Goal: Task Accomplishment & Management: Complete application form

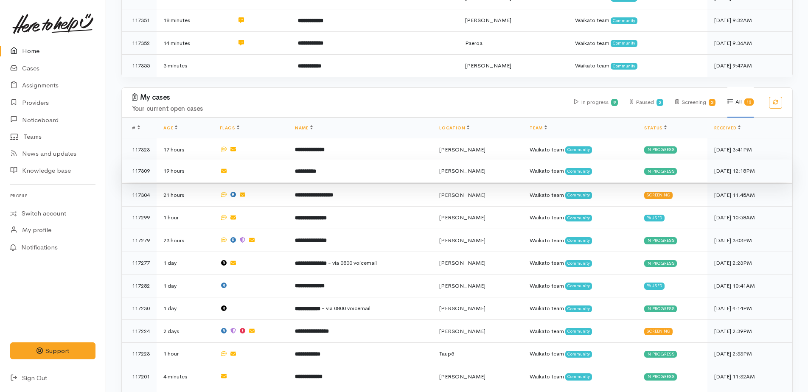
scroll to position [339, 0]
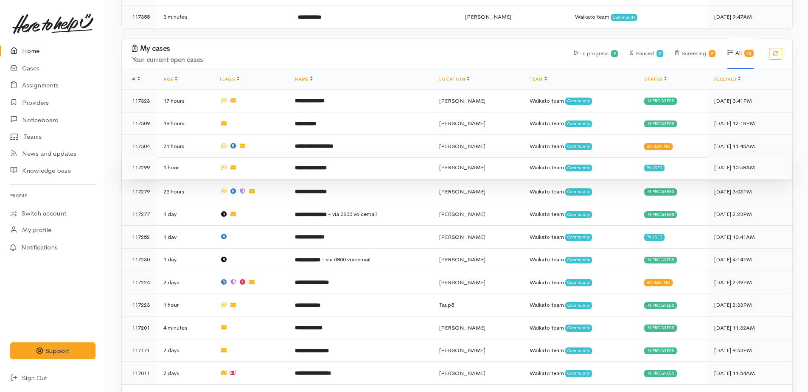
click at [322, 165] on b "**********" at bounding box center [311, 168] width 32 height 6
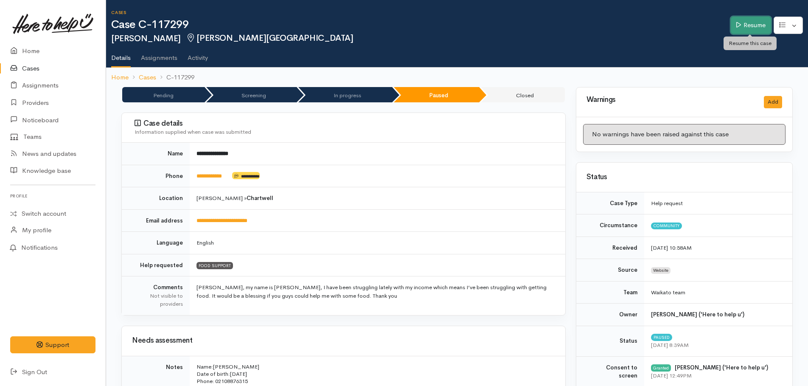
click at [748, 28] on link "Resume" at bounding box center [751, 25] width 40 height 17
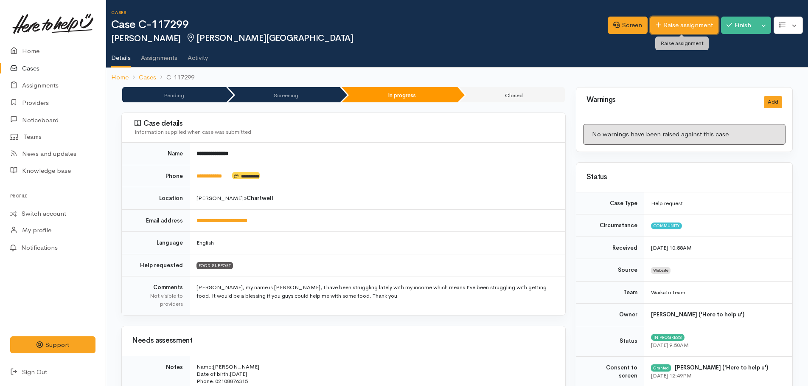
click at [684, 25] on link "Raise assignment" at bounding box center [684, 25] width 68 height 17
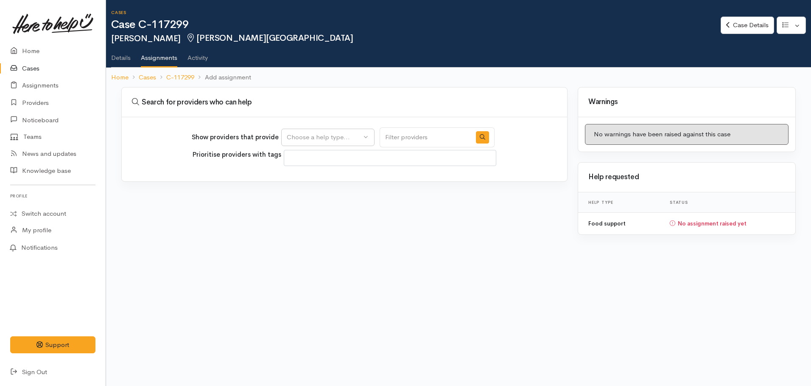
select select
click at [360, 143] on button "Choose a help type..." at bounding box center [327, 137] width 93 height 17
click at [331, 178] on span "Food support" at bounding box center [311, 178] width 39 height 10
select select "3"
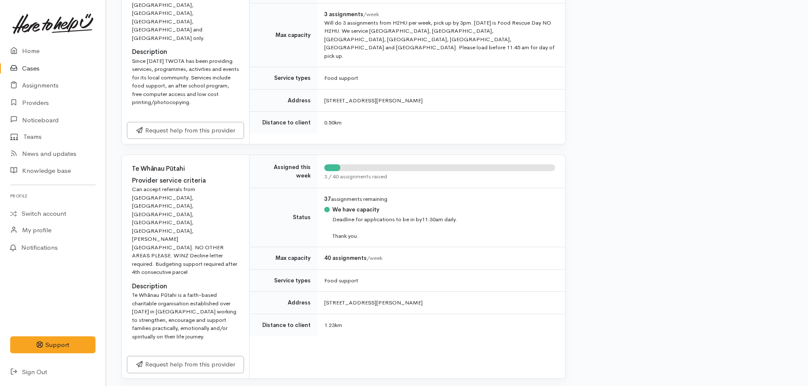
scroll to position [467, 0]
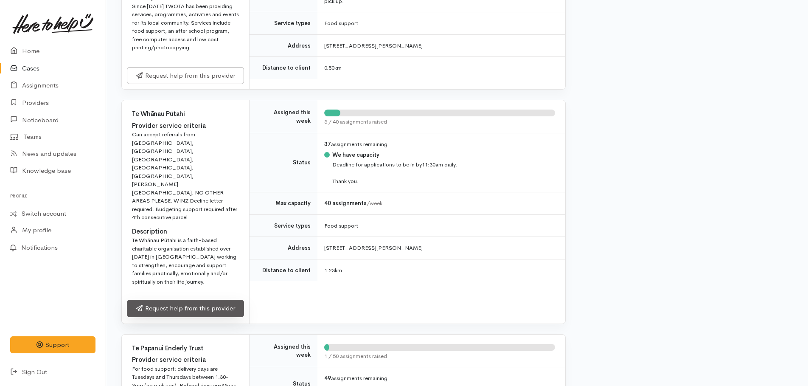
click at [186, 300] on link "Request help from this provider" at bounding box center [185, 308] width 117 height 17
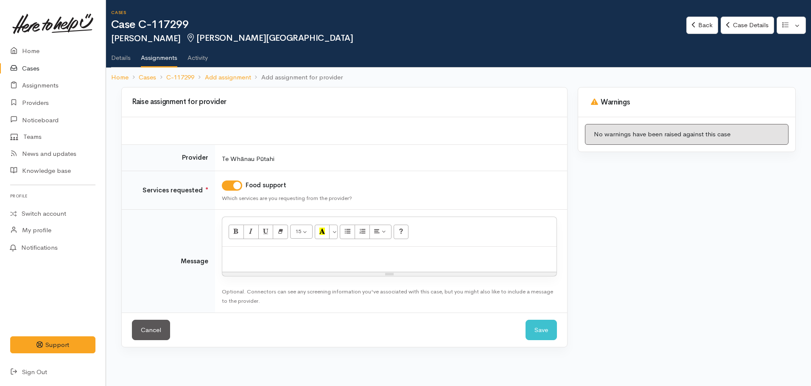
click at [252, 258] on p at bounding box center [390, 256] width 326 height 10
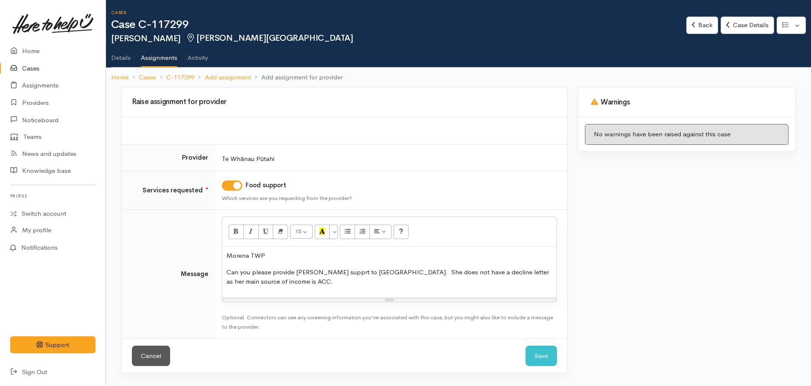
click at [464, 273] on p "Can you please provide kai supprt to Tanisha. She does not have a decline lette…" at bounding box center [390, 276] width 326 height 19
click at [278, 283] on p "Can you please provide kai supprt to Tanisha. She does not have a decline lette…" at bounding box center [390, 276] width 326 height 19
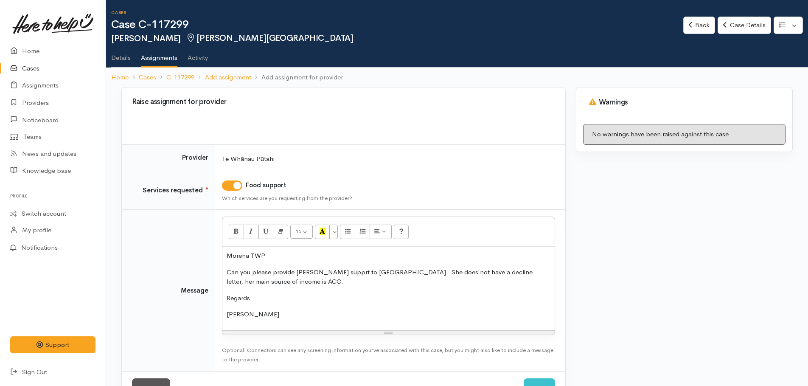
click at [319, 271] on p "Can you please provide kai supprt to Tanisha. She does not have a decline lette…" at bounding box center [389, 276] width 324 height 19
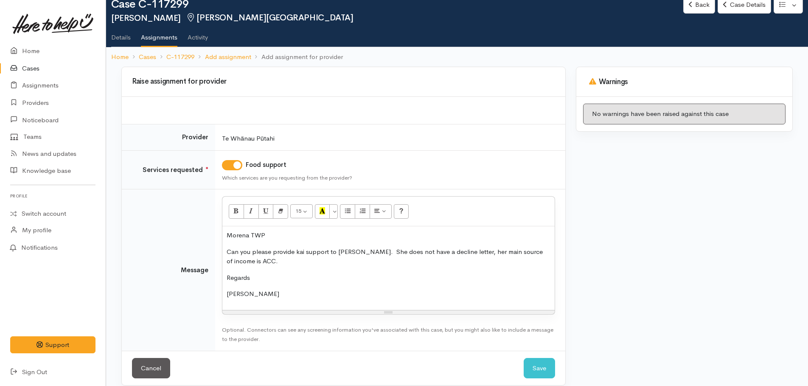
scroll to position [30, 0]
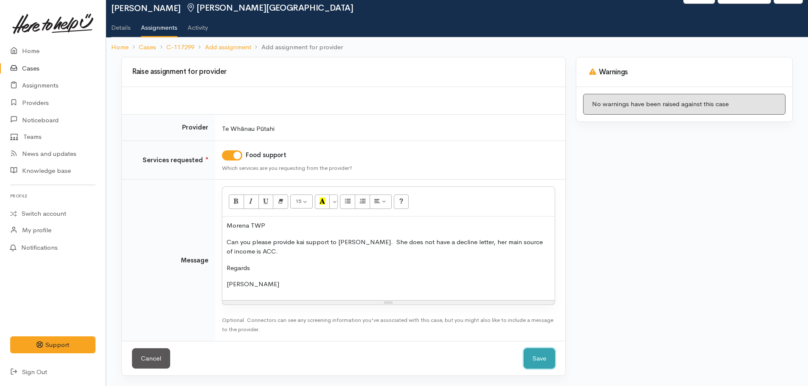
click at [541, 358] on button "Save" at bounding box center [539, 358] width 31 height 21
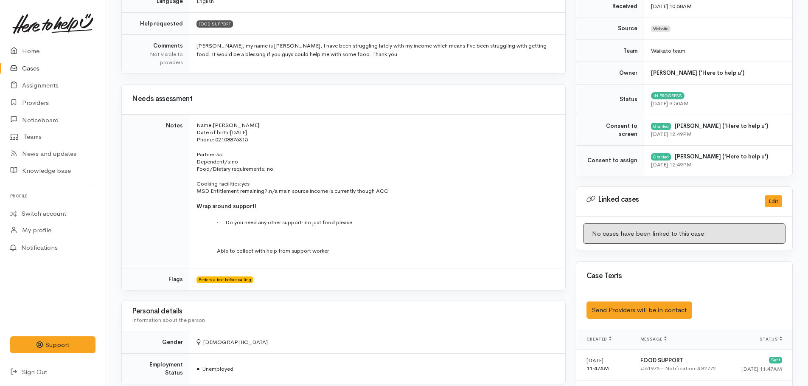
scroll to position [152, 0]
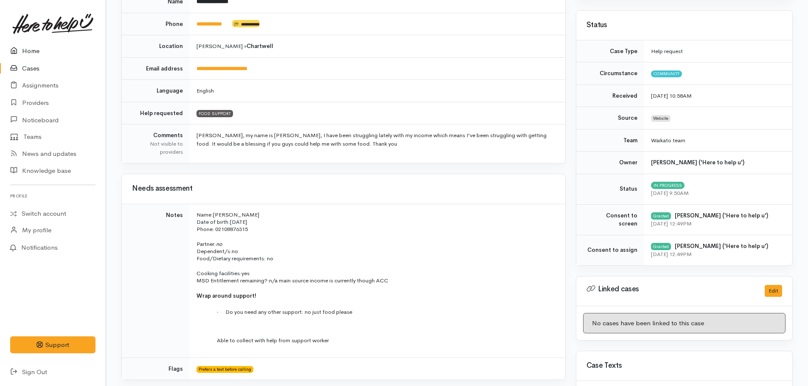
click at [31, 51] on link "Home" at bounding box center [53, 50] width 106 height 17
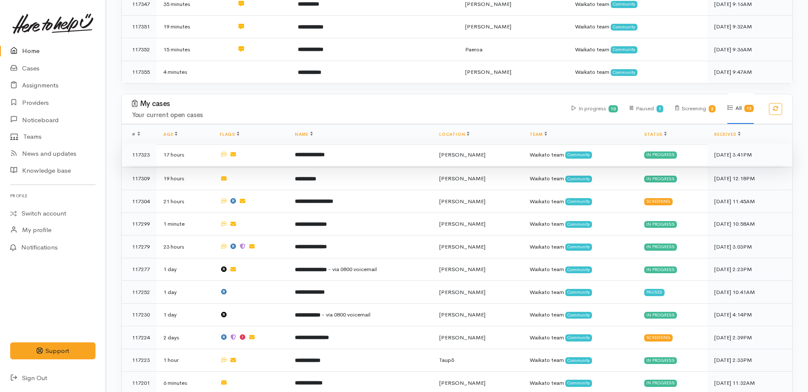
scroll to position [355, 0]
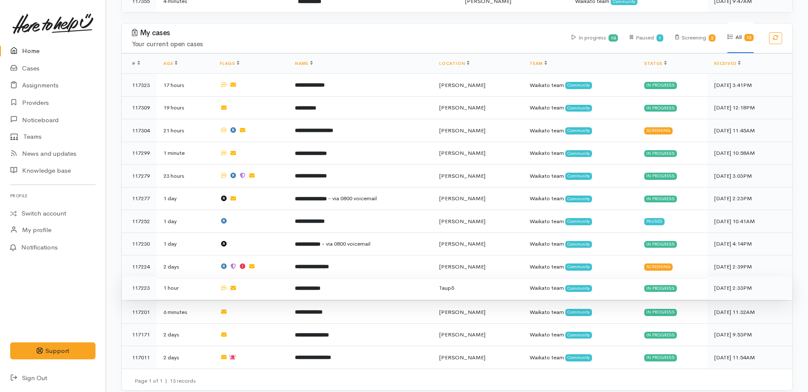
click at [320, 286] on b "**********" at bounding box center [307, 289] width 25 height 6
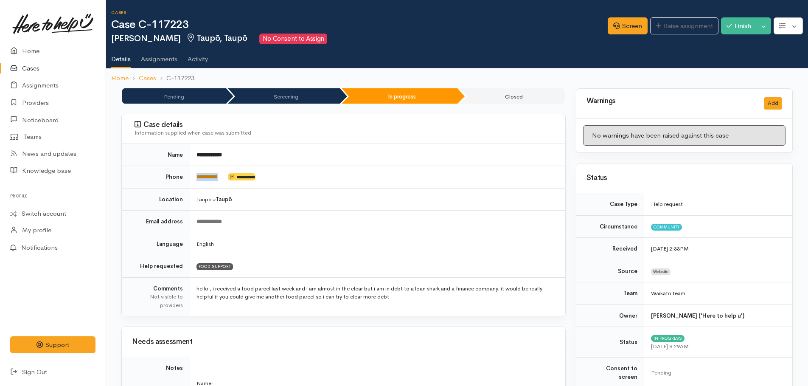
drag, startPoint x: 225, startPoint y: 174, endPoint x: 198, endPoint y: 174, distance: 27.6
click at [198, 174] on td "**********" at bounding box center [377, 177] width 375 height 22
copy td "*********"
click at [625, 27] on link "Screen" at bounding box center [628, 25] width 40 height 17
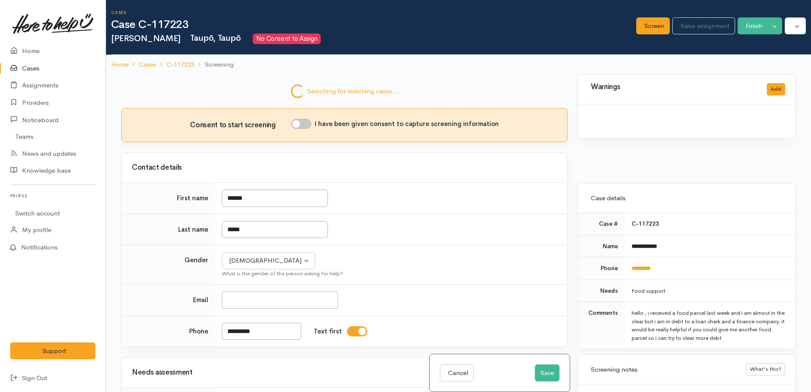
select select "7"
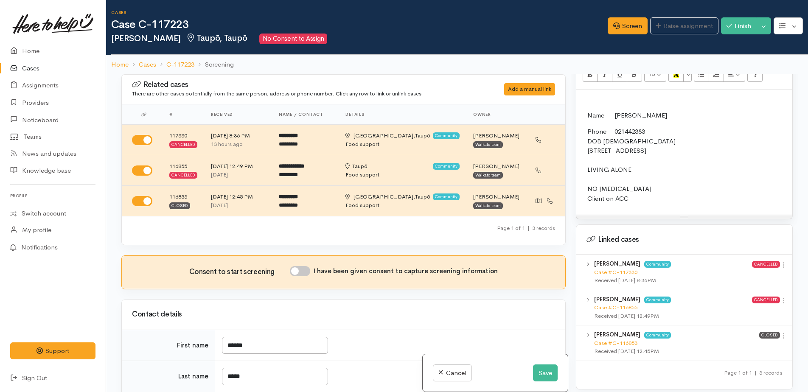
scroll to position [552, 0]
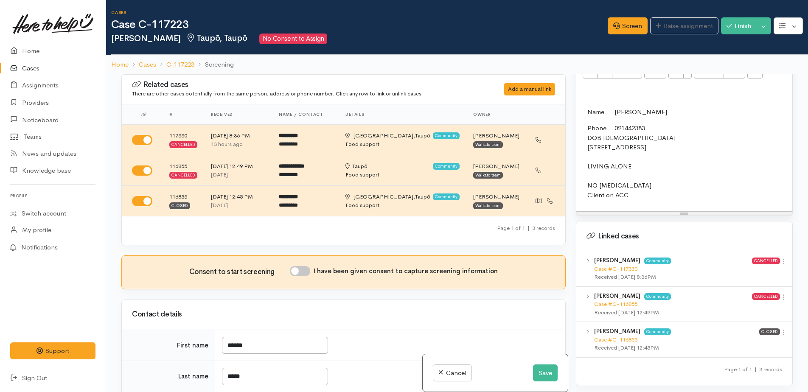
click at [635, 190] on p "Phone 021442383 DOB 26/10/1973 844 Whangamata Road, Kinloch, New Zealand LIVING…" at bounding box center [776, 161] width 378 height 76
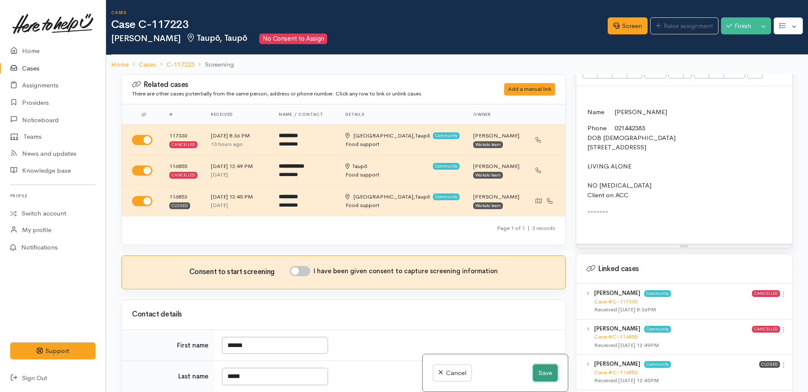
click at [542, 374] on button "Save" at bounding box center [545, 372] width 25 height 17
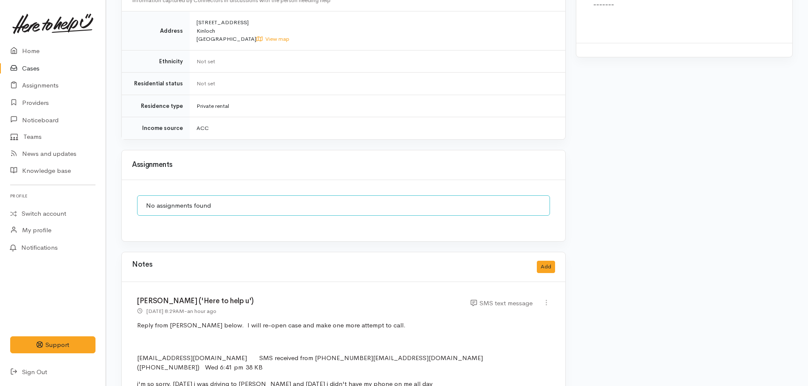
scroll to position [976, 0]
click at [543, 260] on button "Add" at bounding box center [546, 266] width 18 height 12
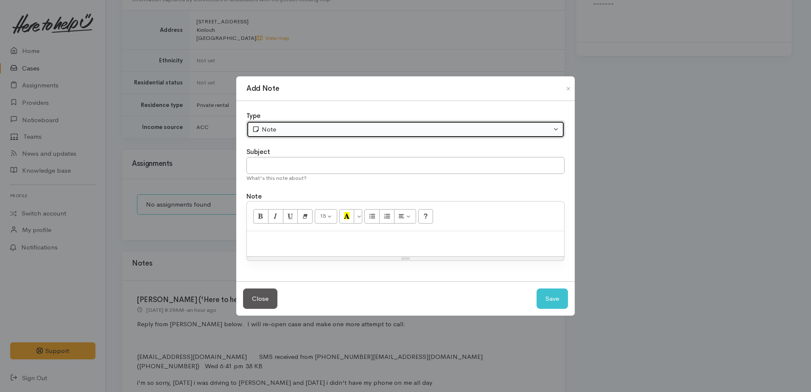
click at [273, 133] on div "Note" at bounding box center [402, 130] width 300 height 10
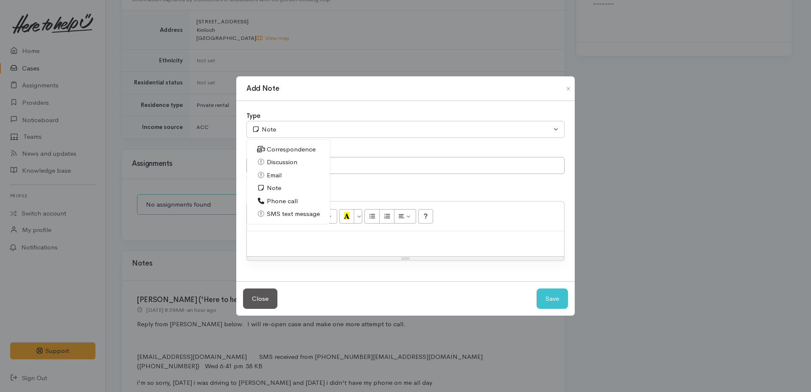
click at [287, 150] on span "Correspondence" at bounding box center [291, 150] width 49 height 10
select select "6"
click at [279, 165] on input "text" at bounding box center [405, 165] width 318 height 17
click at [280, 236] on p at bounding box center [405, 240] width 309 height 10
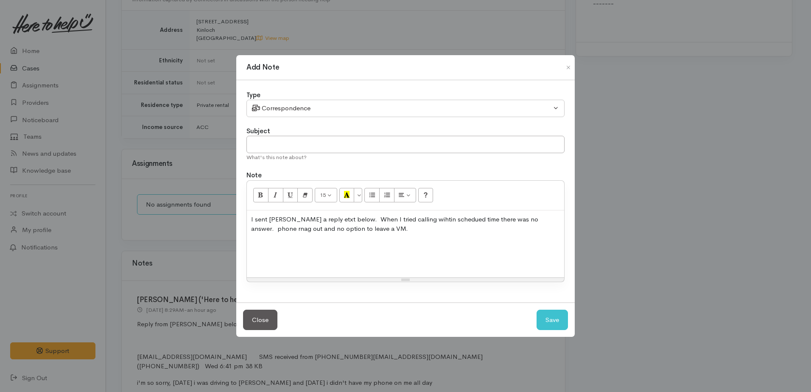
drag, startPoint x: 408, startPoint y: 226, endPoint x: 412, endPoint y: 217, distance: 10.1
click at [365, 231] on p "I sent Daniel a reply etxt below. When I tried calling within scheduled time th…" at bounding box center [405, 224] width 309 height 19
click at [535, 218] on p "I sent Daniel a reply etxt below. When I tried calling within scheduled time th…" at bounding box center [405, 224] width 309 height 19
click at [406, 229] on p "I sent Daniel a reply etxt below. When I tried calling within scheduled time th…" at bounding box center [405, 224] width 309 height 19
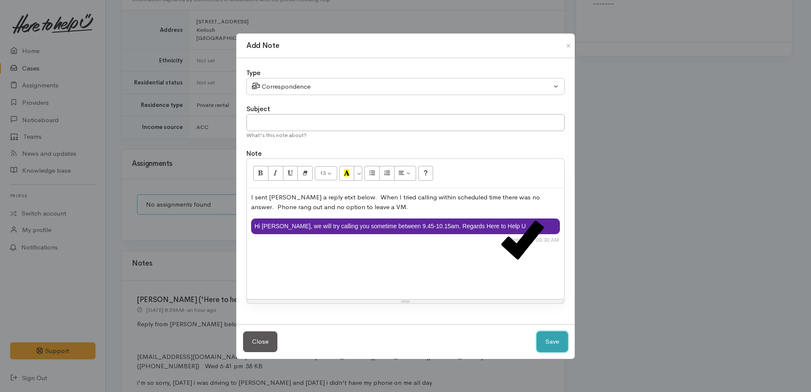
click at [552, 344] on button "Save" at bounding box center [552, 341] width 31 height 21
select select "1"
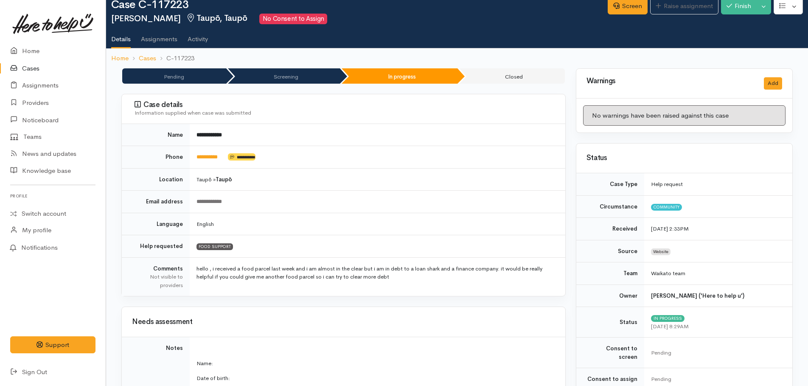
scroll to position [0, 0]
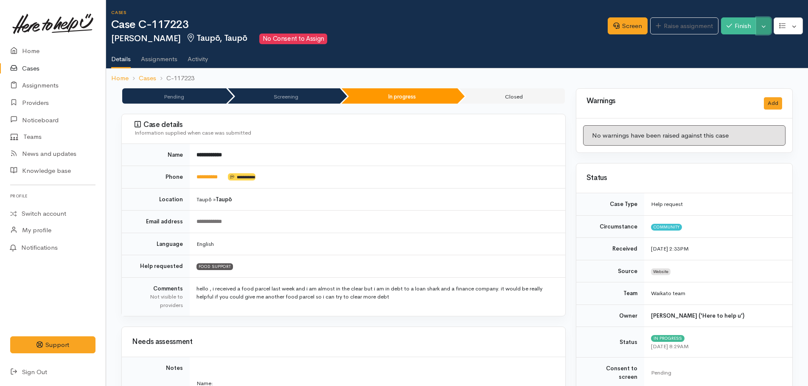
drag, startPoint x: 765, startPoint y: 25, endPoint x: 757, endPoint y: 29, distance: 8.7
click at [765, 25] on button "Toggle Dropdown" at bounding box center [763, 25] width 15 height 17
click at [723, 46] on link "Pause" at bounding box center [736, 45] width 67 height 13
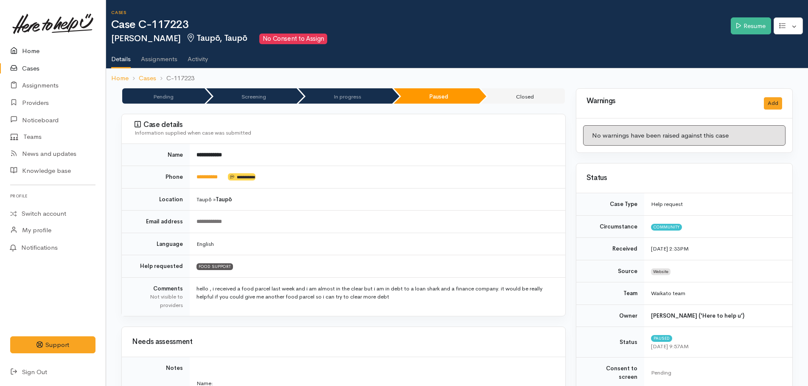
click at [30, 50] on link "Home" at bounding box center [53, 50] width 106 height 17
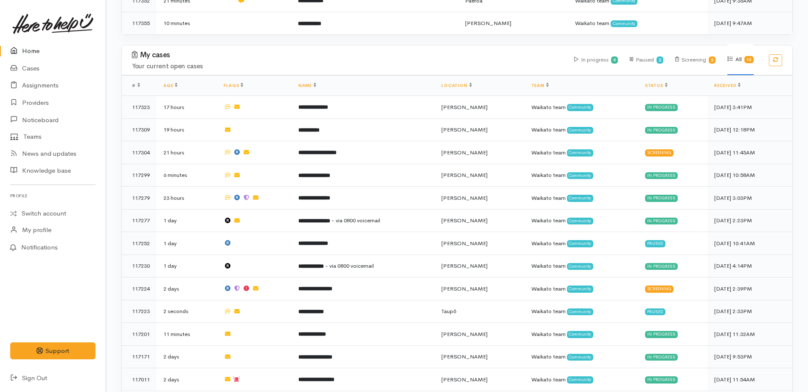
scroll to position [355, 0]
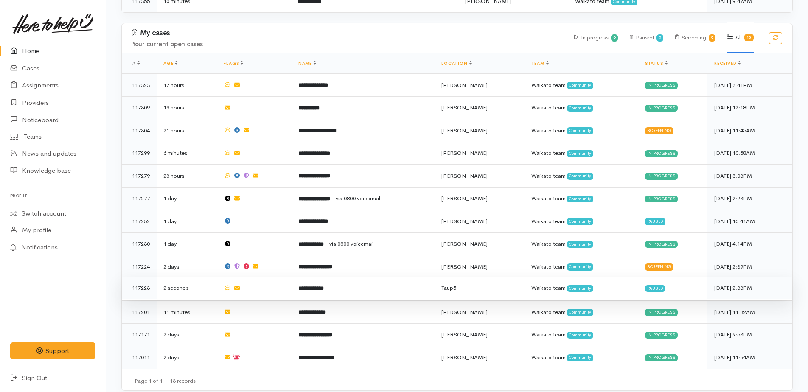
click at [324, 286] on b "**********" at bounding box center [310, 289] width 25 height 6
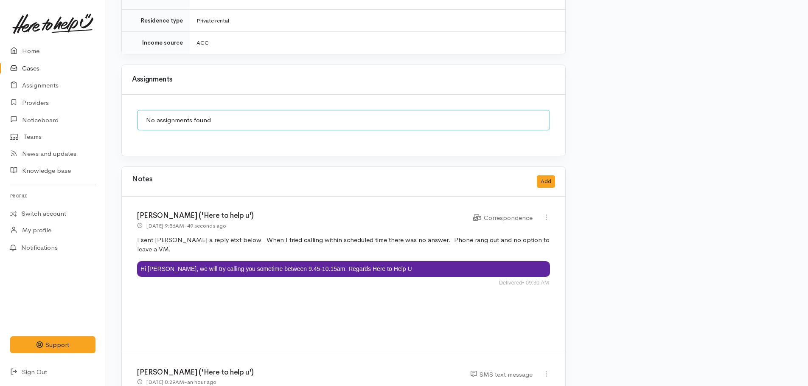
scroll to position [1061, 0]
drag, startPoint x: 546, startPoint y: 208, endPoint x: 538, endPoint y: 213, distance: 9.4
click at [546, 213] on icon at bounding box center [546, 216] width 7 height 7
click at [497, 227] on link "Edit" at bounding box center [515, 233] width 67 height 13
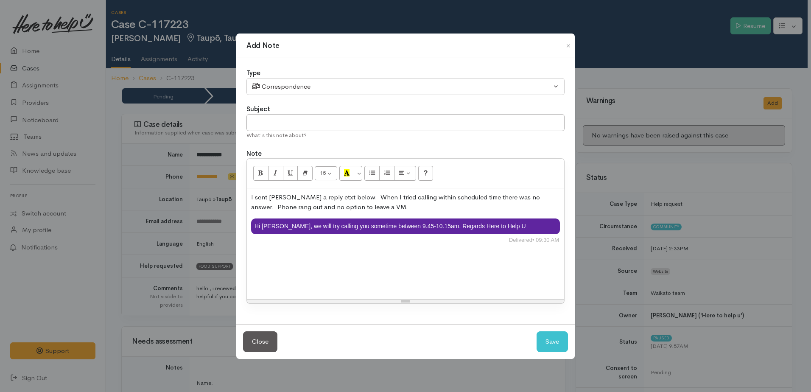
paste div
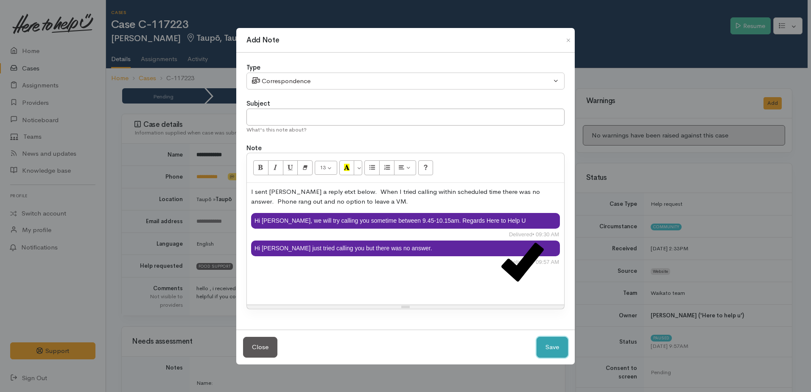
click at [553, 347] on button "Save" at bounding box center [552, 347] width 31 height 21
select select "1"
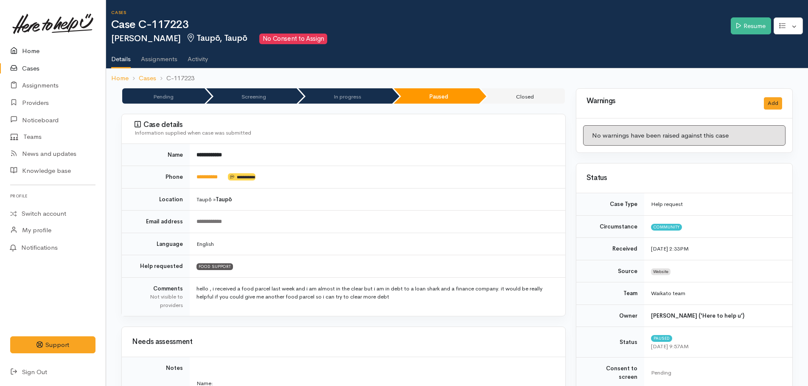
click at [37, 50] on link "Home" at bounding box center [53, 50] width 106 height 17
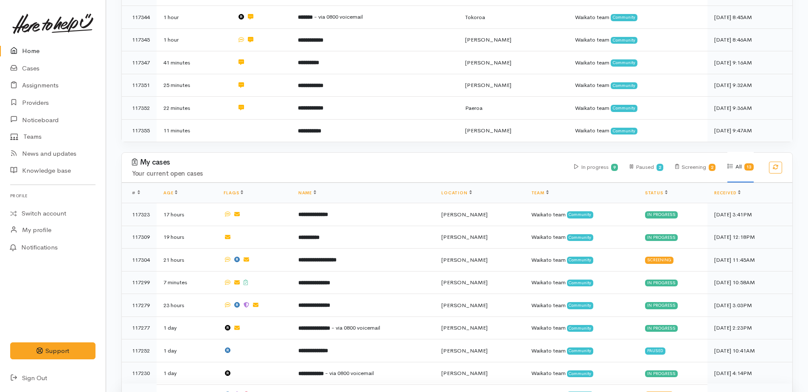
scroll to position [339, 0]
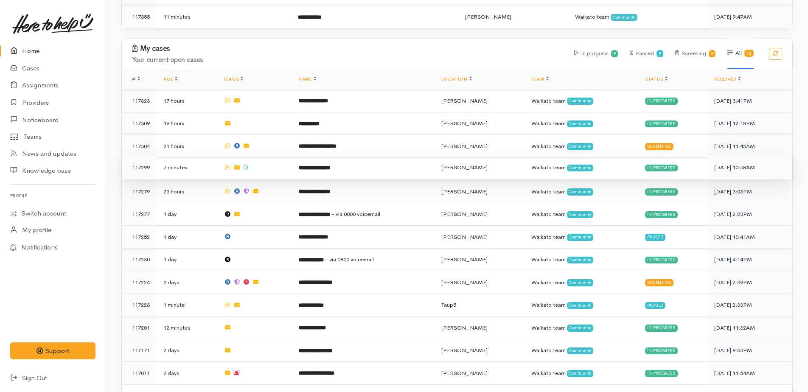
click at [326, 165] on b "**********" at bounding box center [314, 168] width 32 height 6
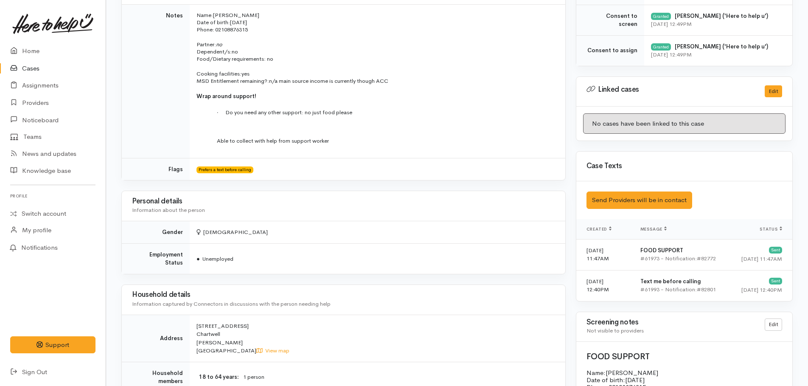
scroll to position [467, 0]
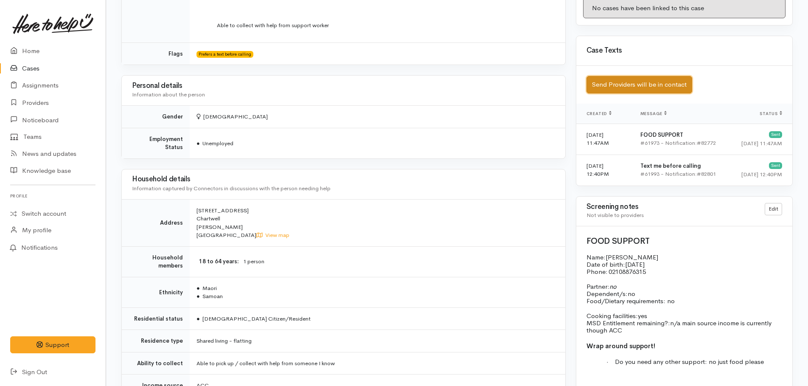
click at [621, 84] on button "Send Providers will be in contact" at bounding box center [639, 84] width 106 height 17
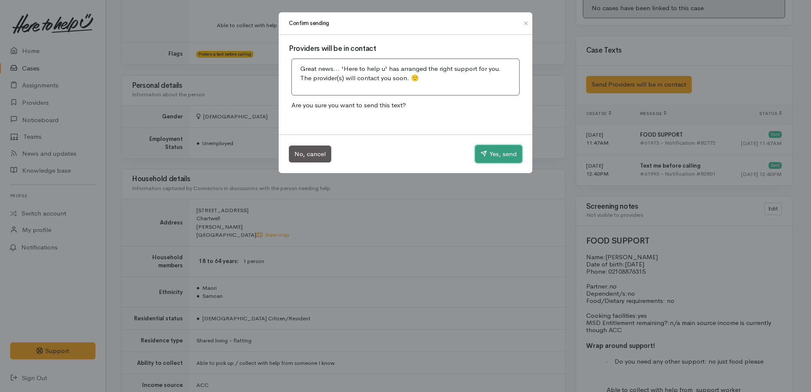
click at [491, 152] on button "Yes, send" at bounding box center [498, 154] width 47 height 18
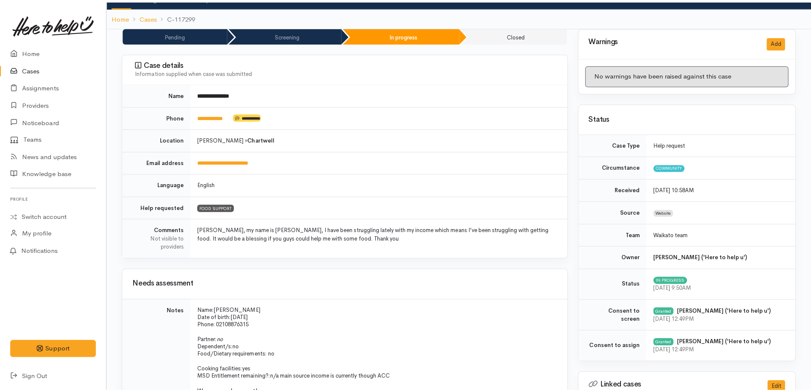
scroll to position [0, 0]
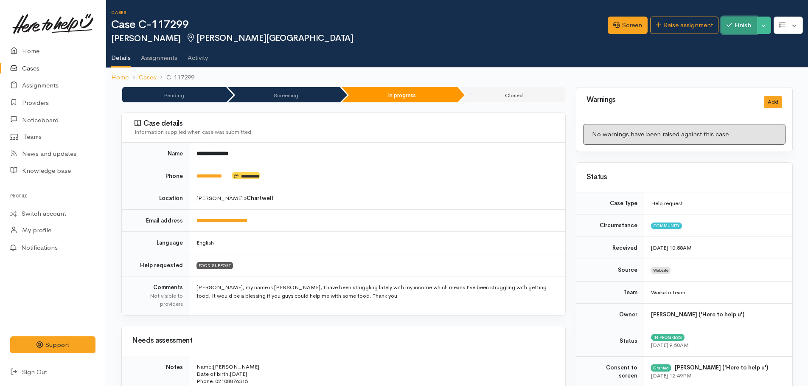
click at [746, 24] on button "Finish" at bounding box center [739, 25] width 36 height 17
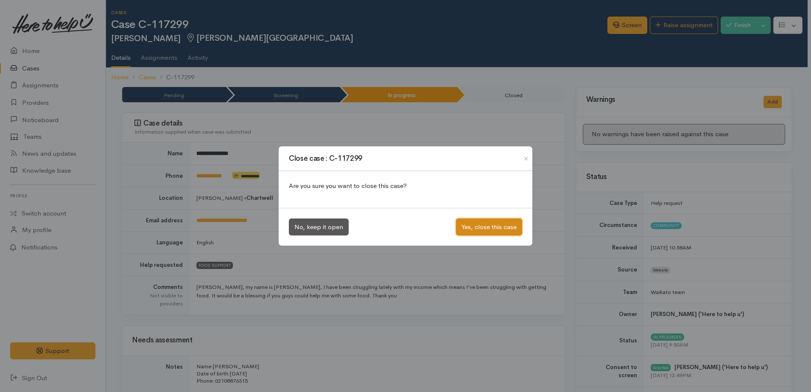
drag, startPoint x: 490, startPoint y: 229, endPoint x: 500, endPoint y: 216, distance: 16.4
click at [490, 229] on button "Yes, close this case" at bounding box center [489, 226] width 66 height 17
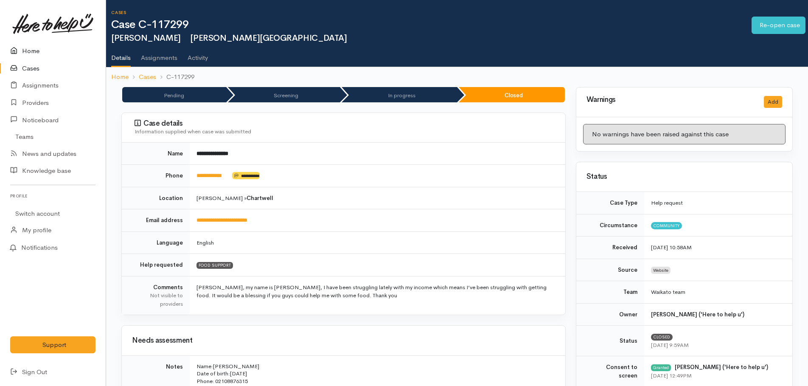
click at [34, 52] on link "Home" at bounding box center [53, 50] width 106 height 17
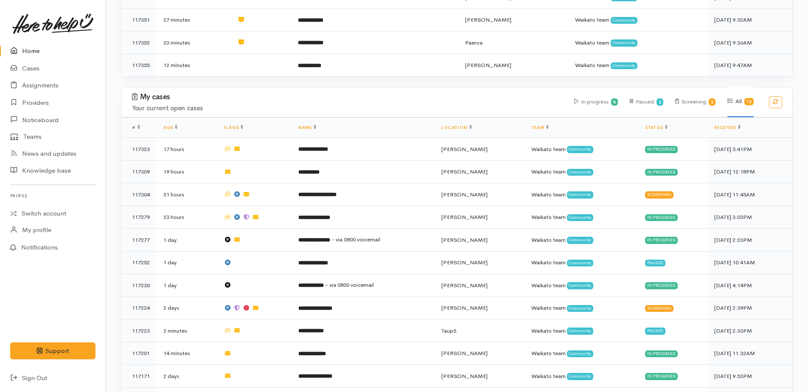
scroll to position [333, 0]
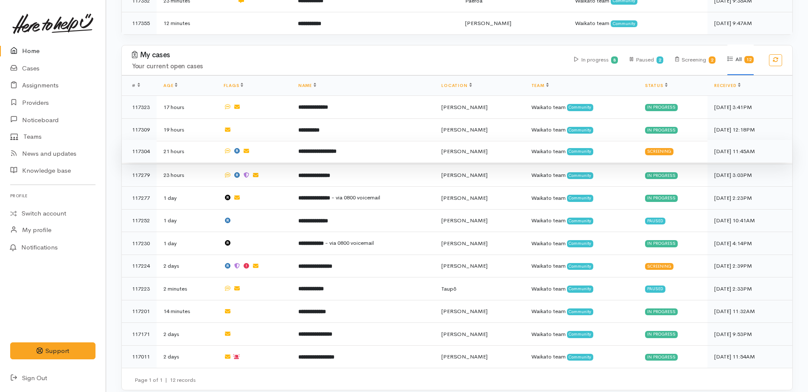
click at [329, 148] on b "**********" at bounding box center [317, 151] width 38 height 6
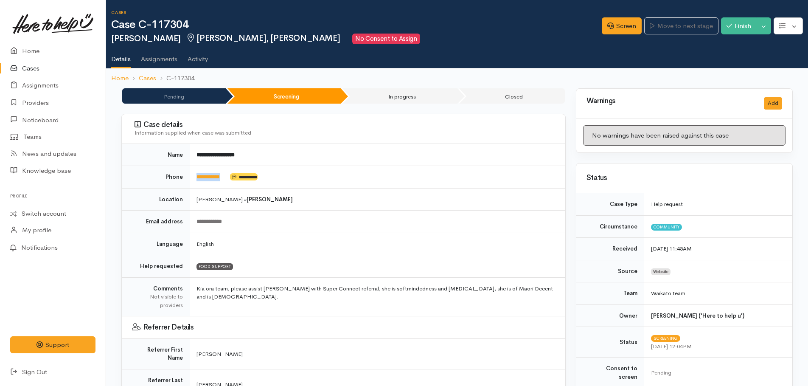
drag, startPoint x: 232, startPoint y: 175, endPoint x: 195, endPoint y: 176, distance: 37.4
click at [195, 176] on td "**********" at bounding box center [377, 177] width 375 height 22
copy td "**********"
drag, startPoint x: 607, startPoint y: 28, endPoint x: 608, endPoint y: 37, distance: 9.1
click at [607, 28] on icon at bounding box center [610, 25] width 6 height 6
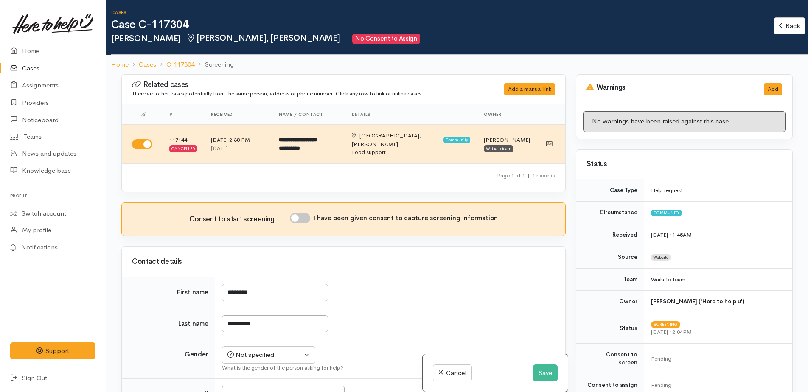
click at [297, 213] on input "I have been given consent to capture screening information" at bounding box center [300, 218] width 20 height 10
checkbox input "true"
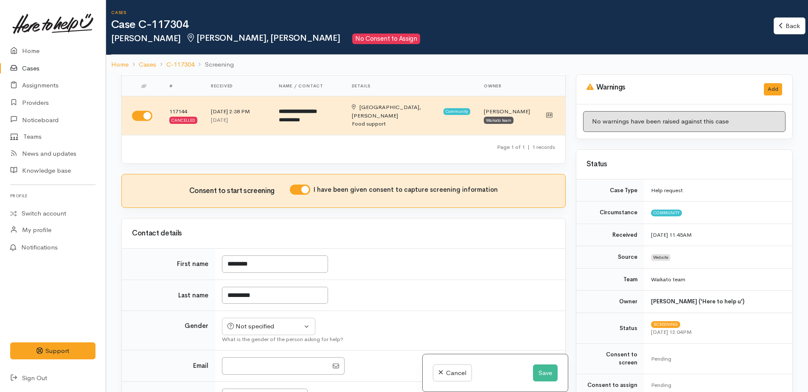
scroll to position [85, 0]
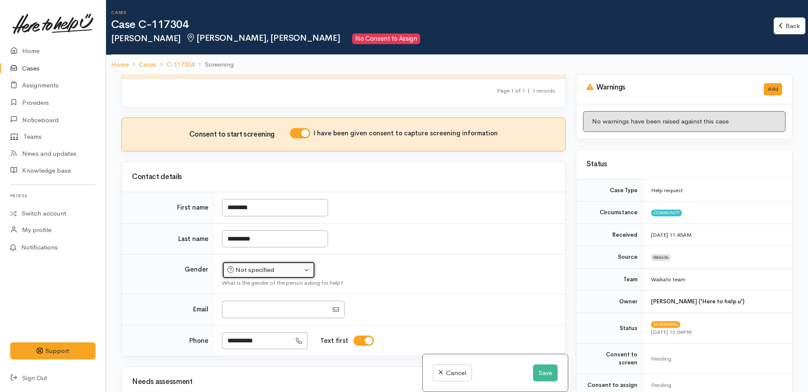
click at [297, 265] on div "Not specified" at bounding box center [264, 270] width 75 height 10
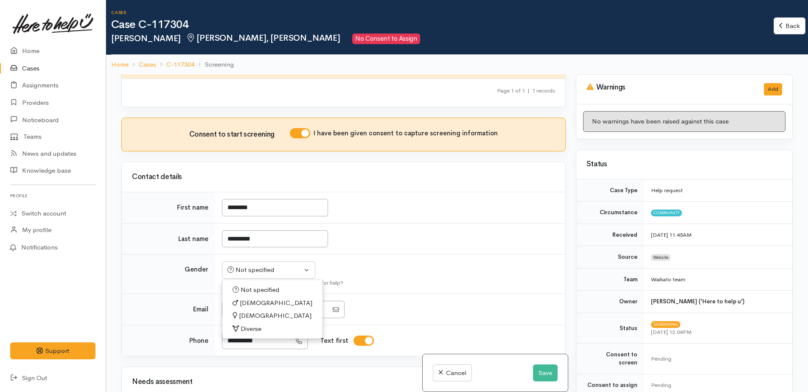
click at [256, 311] on span "[DEMOGRAPHIC_DATA]" at bounding box center [275, 316] width 73 height 10
select select "[DEMOGRAPHIC_DATA]"
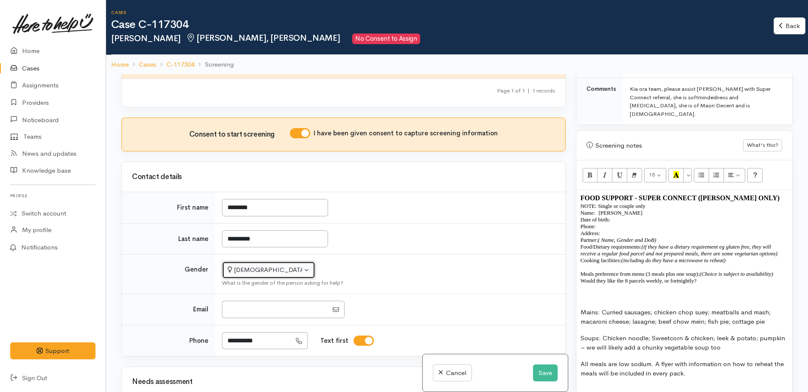
scroll to position [467, 0]
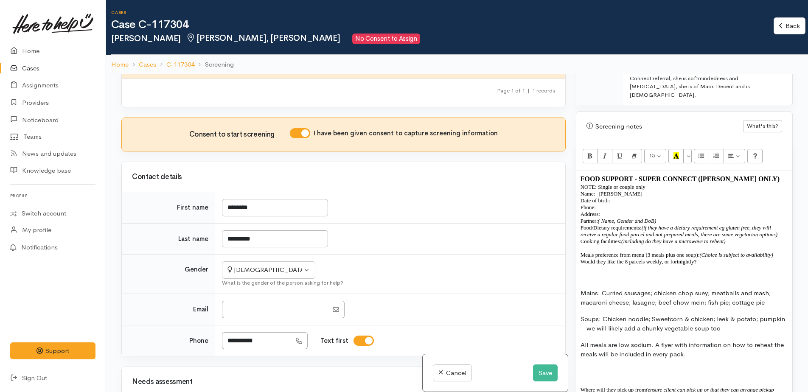
click at [616, 190] on p "Name:   Caroline Schindler Date of birth:  Phone:" at bounding box center [683, 200] width 207 height 20
click at [604, 191] on p "Name:   Caroline Schindler Date of birth:  Phone:" at bounding box center [683, 200] width 207 height 20
drag, startPoint x: 277, startPoint y: 334, endPoint x: 224, endPoint y: 331, distance: 53.1
click at [224, 332] on input "**********" at bounding box center [256, 340] width 69 height 17
paste div
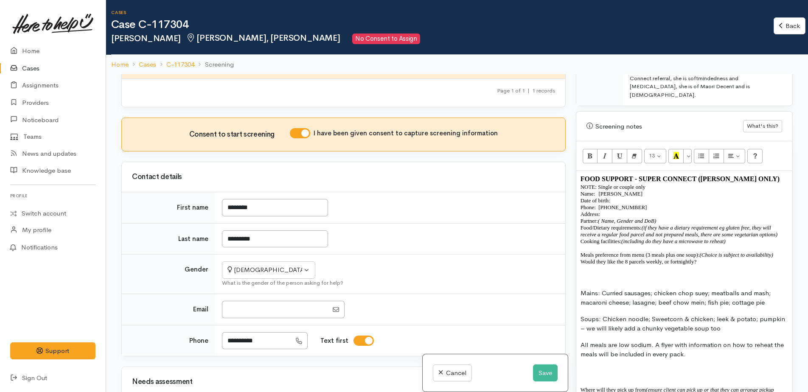
click at [605, 211] on p "Address:" at bounding box center [683, 214] width 207 height 7
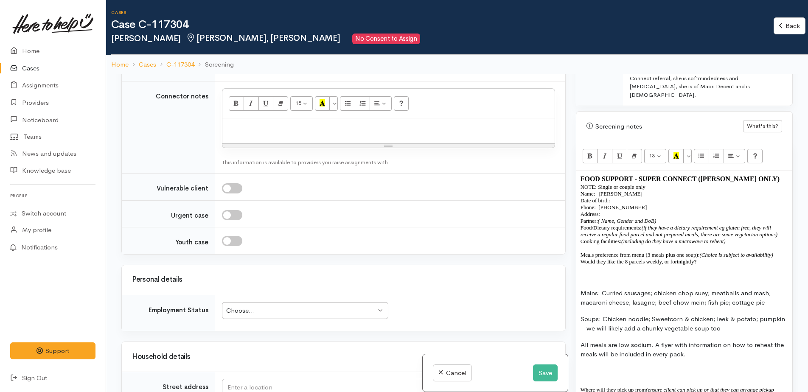
scroll to position [891, 0]
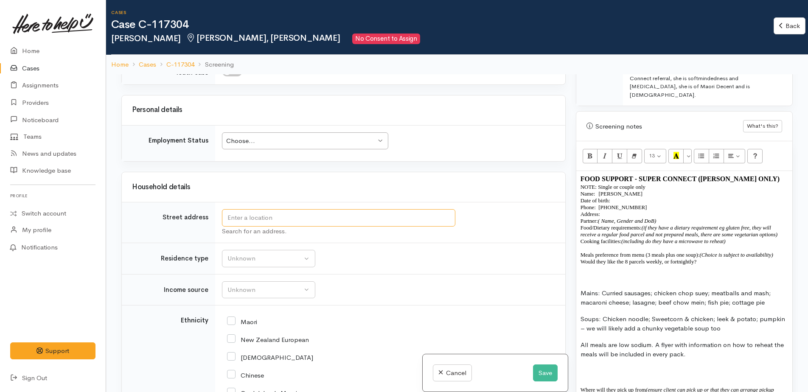
drag, startPoint x: 264, startPoint y: 211, endPoint x: 275, endPoint y: 210, distance: 11.5
click at [264, 211] on input "text" at bounding box center [338, 217] width 233 height 17
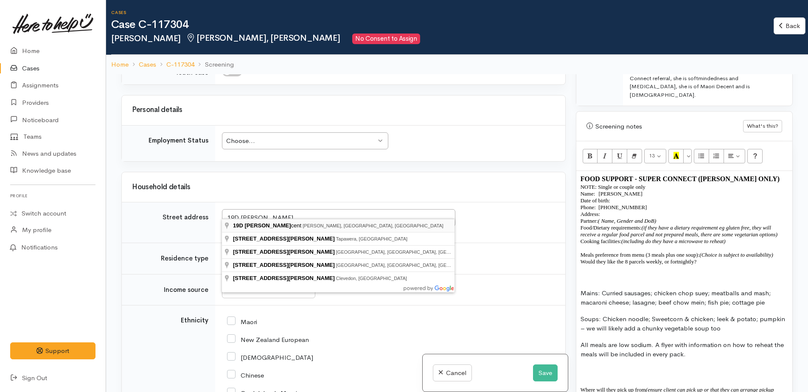
type input "19D Jones Crescent, Melville, Hamilton, New Zealand"
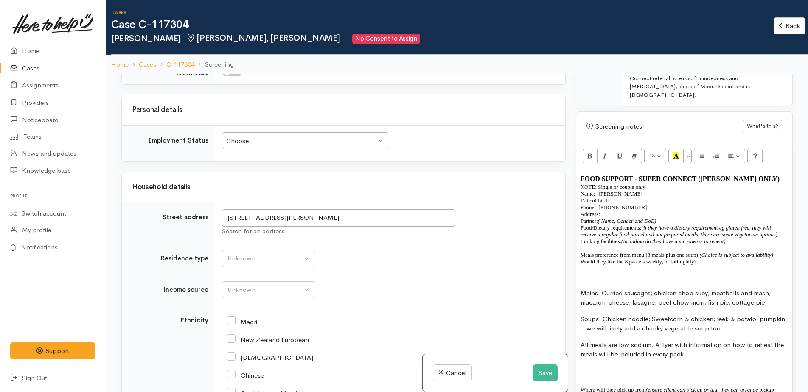
click at [630, 190] on p "Name:   Caroline Schindler Date of birth:  Phone:   0212066231" at bounding box center [683, 200] width 207 height 20
click at [618, 190] on p "Name:   Caroline Schindler Date of birth:  Phone:   0212066231" at bounding box center [683, 200] width 207 height 20
click at [667, 218] on p "Partner: ( Name, Gender and DoB)   Food/Dietary requirements: (if they have a d…" at bounding box center [683, 231] width 207 height 27
drag, startPoint x: 644, startPoint y: 212, endPoint x: 727, endPoint y: 228, distance: 84.4
click at [727, 228] on p "Partner: ( Name, Gender and DoB)   self Food/Dietary requirements: (if they hav…" at bounding box center [683, 231] width 207 height 27
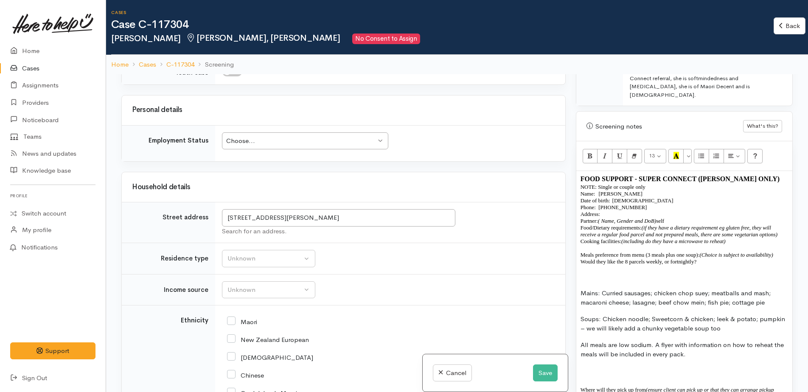
click at [737, 227] on p "Partner: ( Name, Gender and DoB)   self Food/Dietary requirements: (if they hav…" at bounding box center [683, 231] width 207 height 27
click at [677, 218] on p "Partner: ( Name, Gender and DoB)   self Food/Dietary requirements: (if they hav…" at bounding box center [683, 231] width 207 height 27
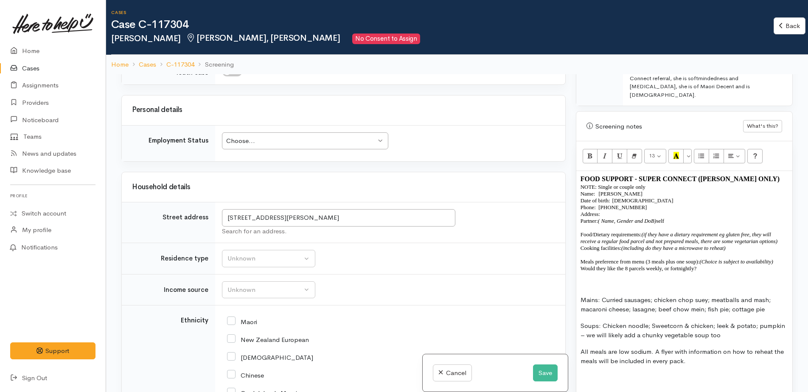
click at [716, 265] on p "Would they like the 8 parcels weekly, or fortnightly?" at bounding box center [683, 268] width 207 height 7
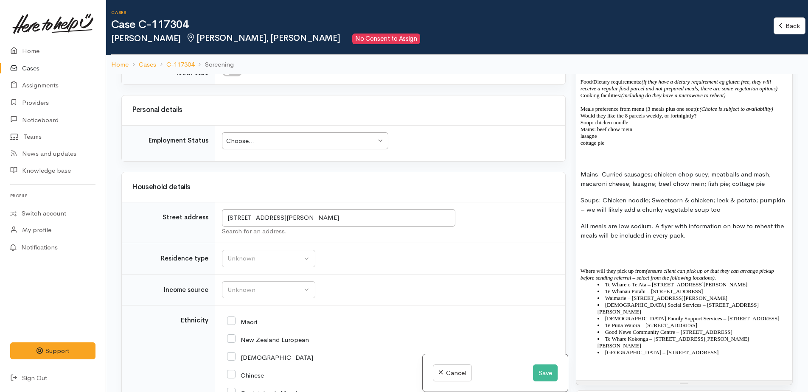
scroll to position [636, 0]
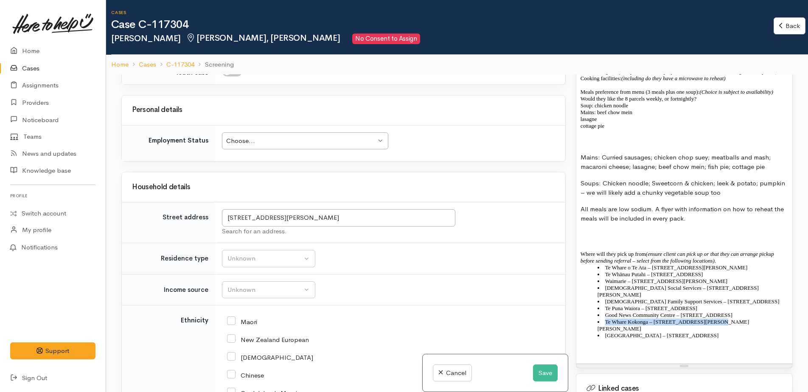
drag, startPoint x: 602, startPoint y: 297, endPoint x: 715, endPoint y: 297, distance: 112.9
click at [715, 319] on li "Te Whare Kokonga – [STREET_ADDRESS][PERSON_NAME][PERSON_NAME]" at bounding box center [692, 326] width 190 height 14
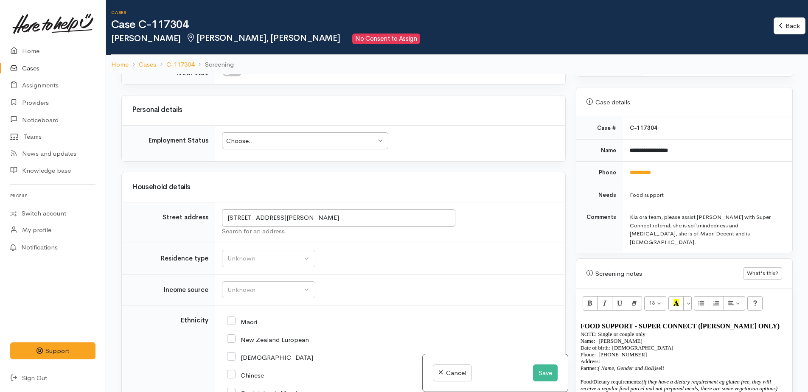
scroll to position [297, 0]
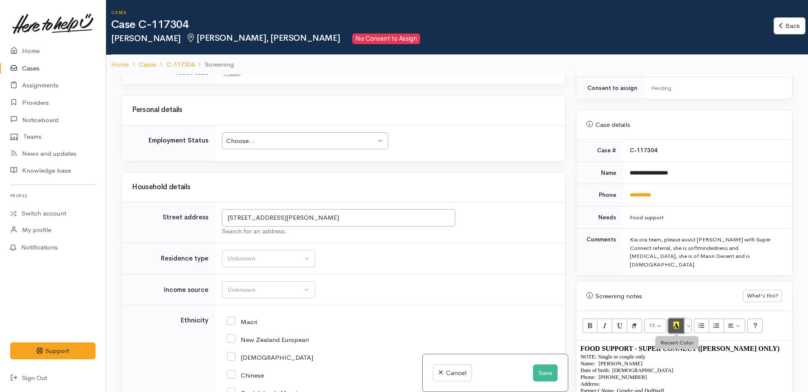
click at [676, 322] on icon "Recent Color" at bounding box center [676, 325] width 6 height 7
click at [685, 319] on button "More Color" at bounding box center [687, 326] width 8 height 14
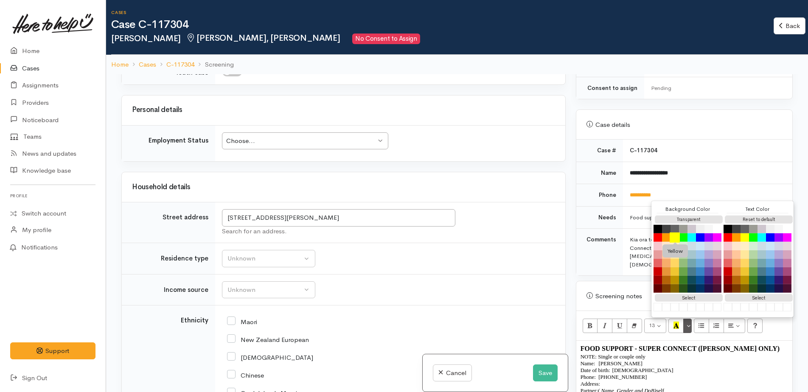
click at [678, 232] on button "Yellow" at bounding box center [674, 237] width 10 height 10
click at [732, 360] on p "Name:   Caroline Schindler Date of birth:  7/2/1964 Phone:   0212066231" at bounding box center [683, 370] width 207 height 20
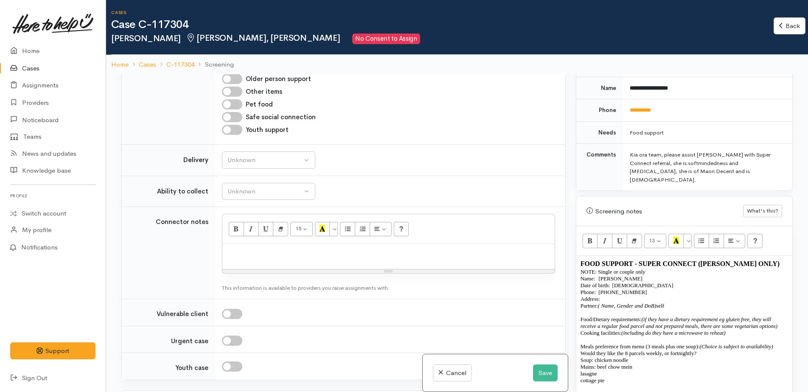
scroll to position [594, 0]
click at [540, 371] on button "Save" at bounding box center [545, 372] width 25 height 17
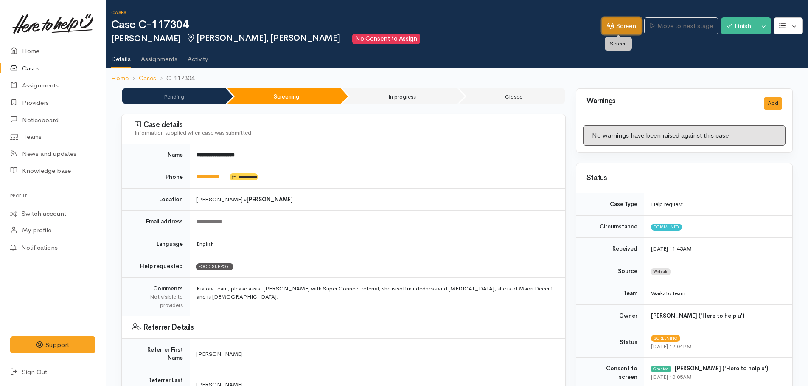
click at [623, 25] on link "Screen" at bounding box center [622, 25] width 40 height 17
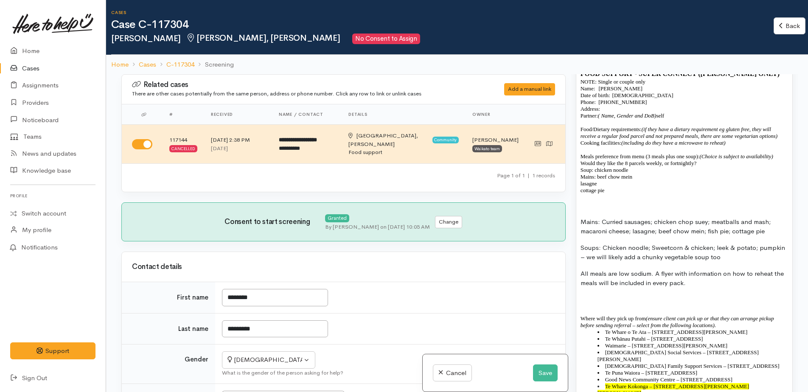
scroll to position [552, 0]
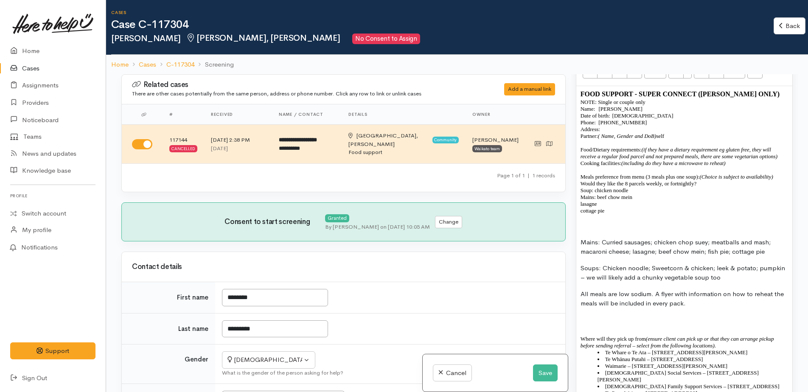
click at [596, 221] on p at bounding box center [683, 226] width 207 height 10
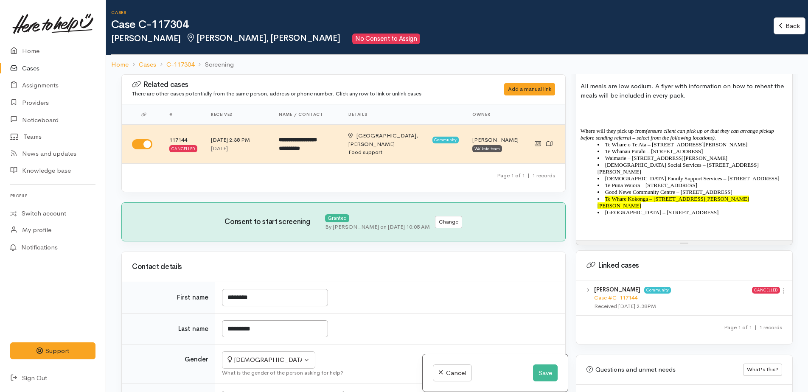
scroll to position [764, 0]
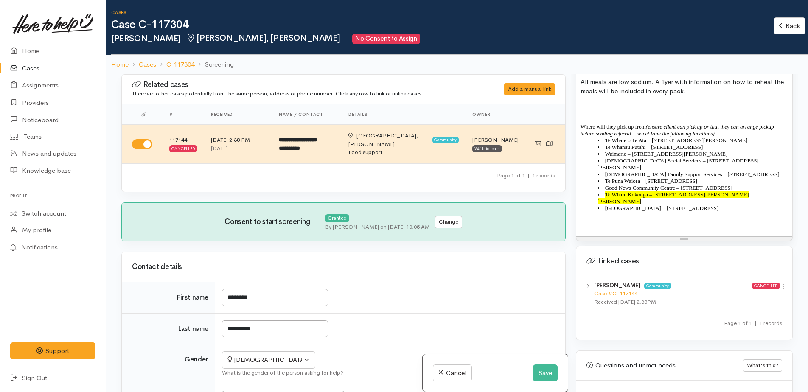
click at [592, 218] on p at bounding box center [683, 221] width 207 height 7
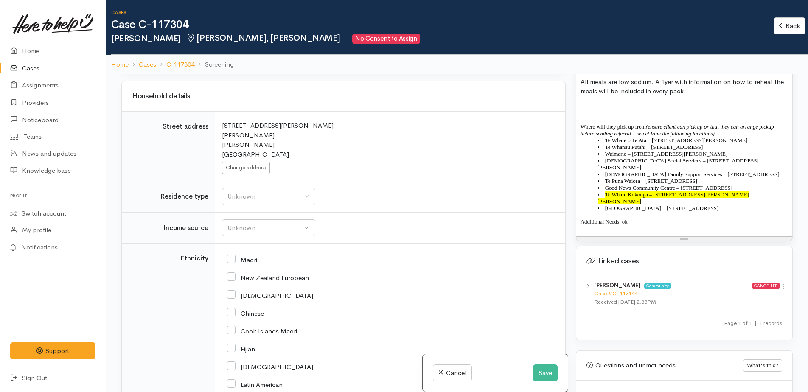
scroll to position [1018, 0]
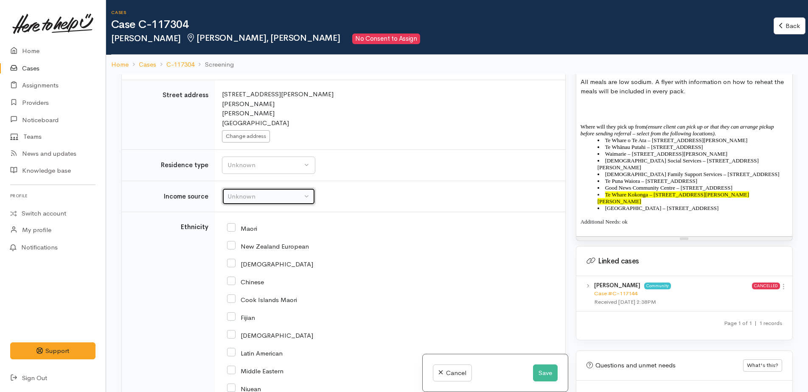
click at [256, 192] on div "Unknown" at bounding box center [264, 197] width 75 height 10
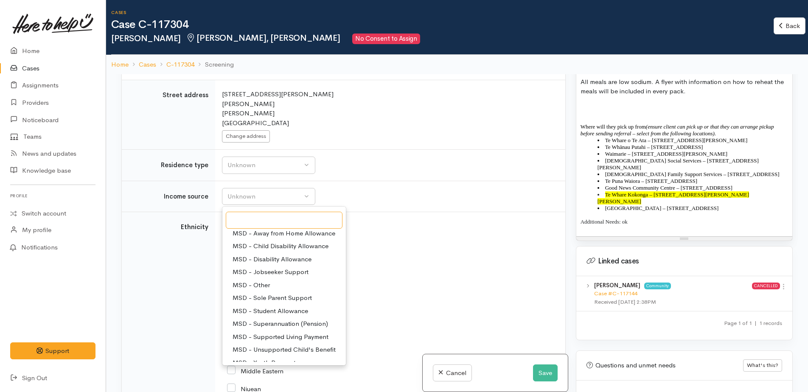
scroll to position [85, 0]
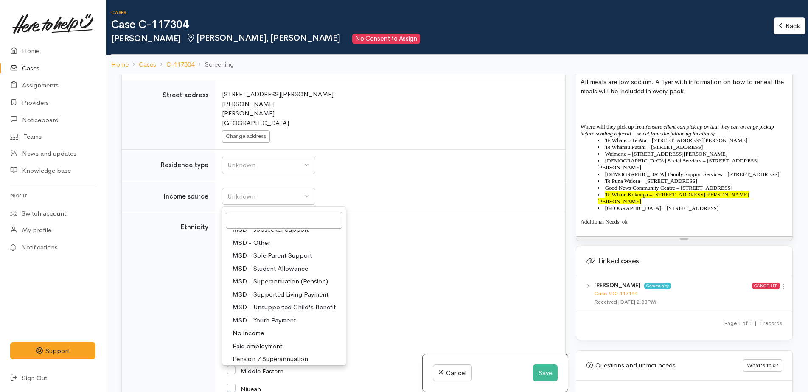
click at [277, 290] on span "MSD - Supported Living Payment" at bounding box center [280, 295] width 96 height 10
select select "3"
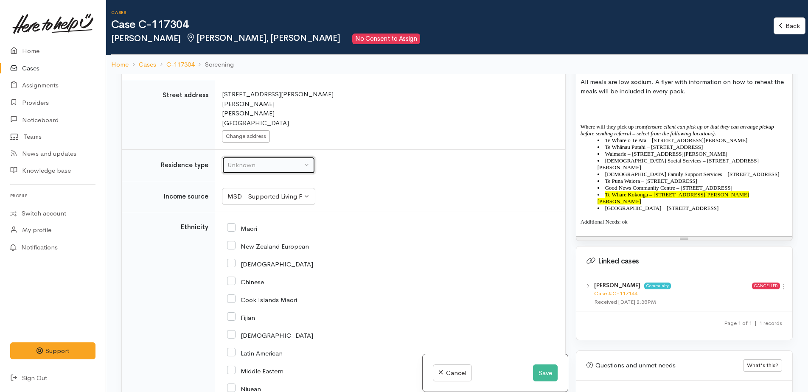
click at [272, 160] on div "Unknown" at bounding box center [264, 165] width 75 height 10
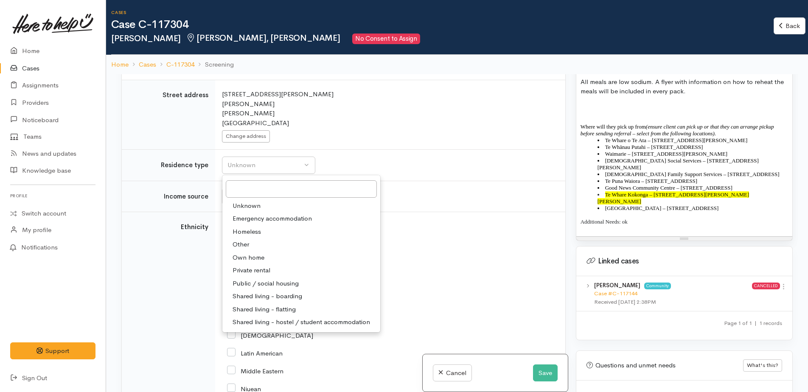
click at [420, 242] on div "New Zealand European" at bounding box center [388, 246] width 323 height 18
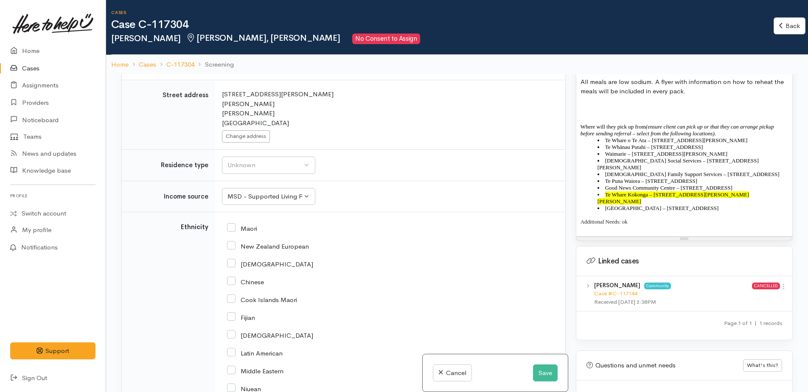
click at [233, 224] on input "Maori" at bounding box center [242, 228] width 30 height 8
checkbox input "true"
click at [253, 160] on div "Unknown" at bounding box center [264, 165] width 75 height 10
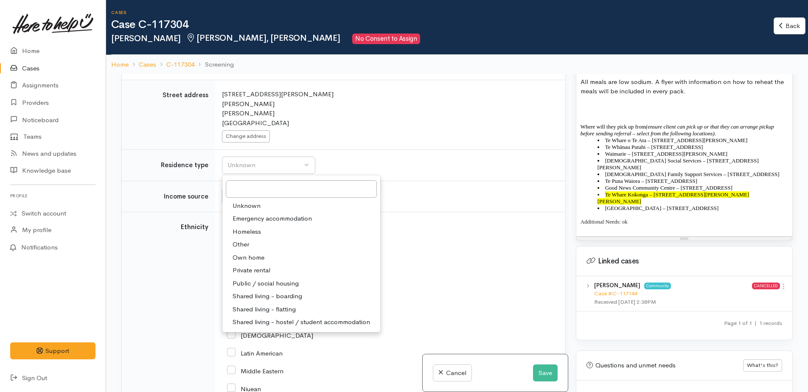
click at [266, 279] on span "Public / social housing" at bounding box center [265, 284] width 66 height 10
select select "3"
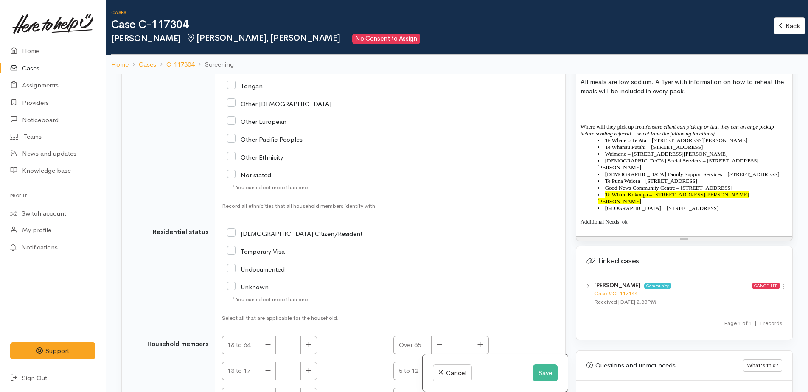
scroll to position [1400, 0]
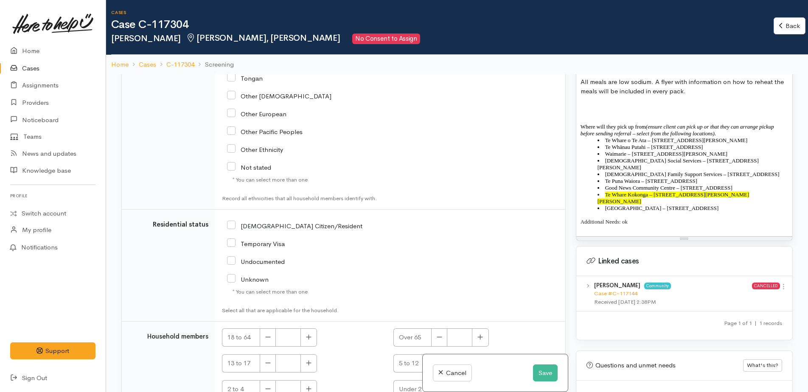
click at [229, 221] on input "NZ Citizen/Resident" at bounding box center [294, 225] width 135 height 8
checkbox input "true"
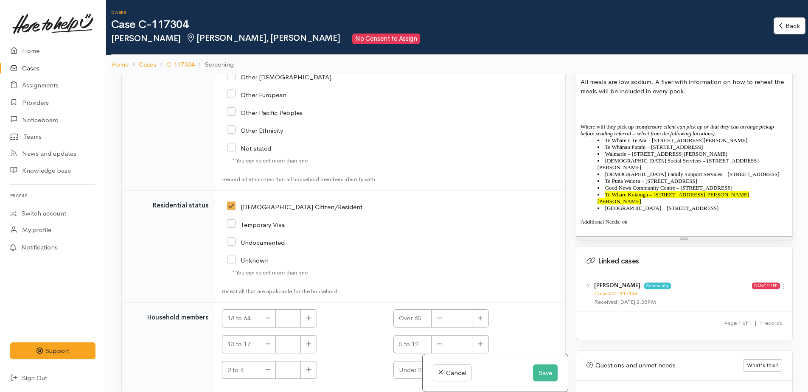
scroll to position [1435, 0]
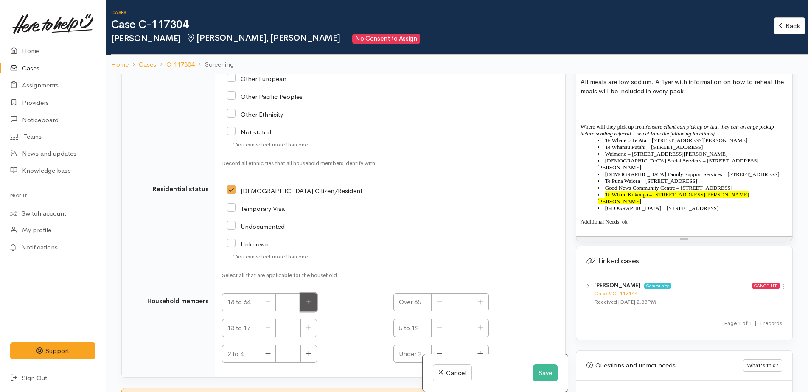
click at [311, 299] on icon "button" at bounding box center [309, 302] width 6 height 6
type input "1"
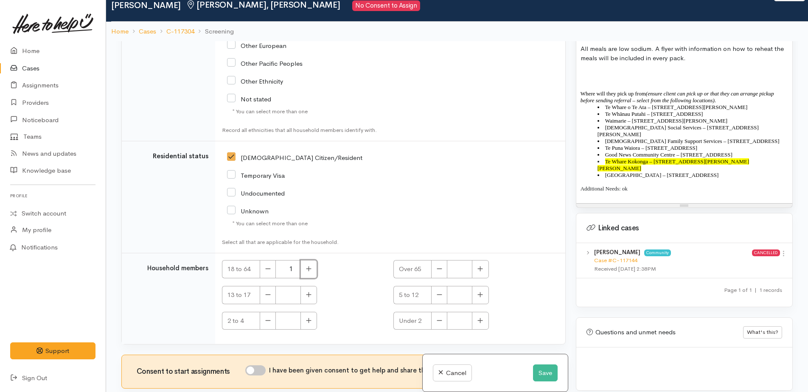
scroll to position [74, 0]
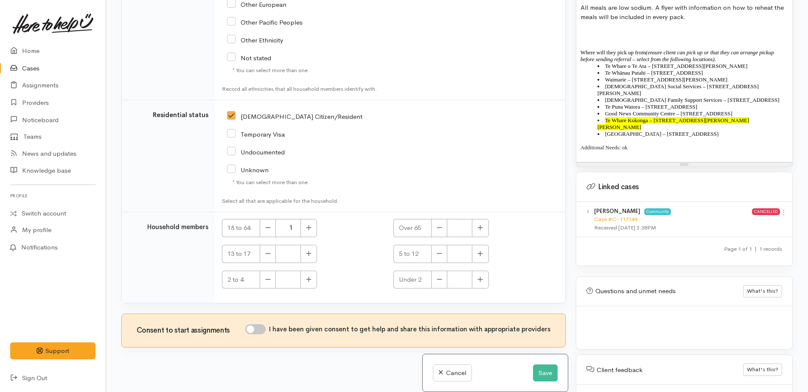
click at [255, 324] on input "I have been given consent to get help and share this information with appropria…" at bounding box center [255, 329] width 20 height 10
checkbox input "true"
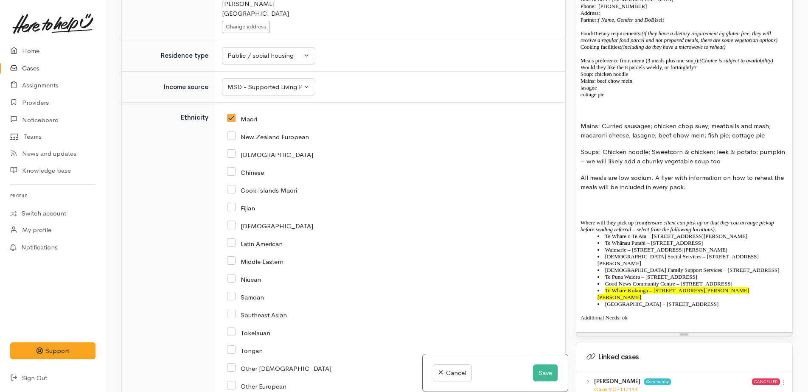
scroll to position [594, 0]
click at [644, 314] on p "Additional Needs: ok" at bounding box center [683, 317] width 207 height 7
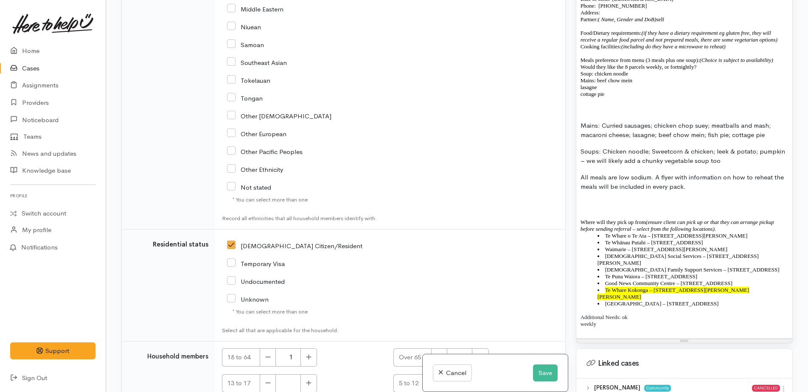
scroll to position [1435, 0]
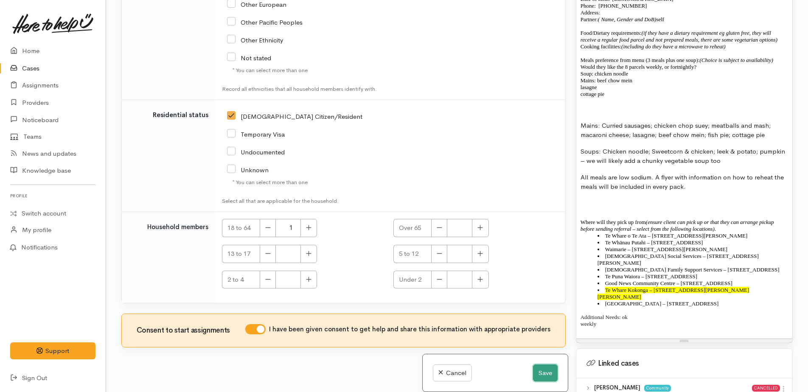
click at [543, 373] on button "Save" at bounding box center [545, 372] width 25 height 17
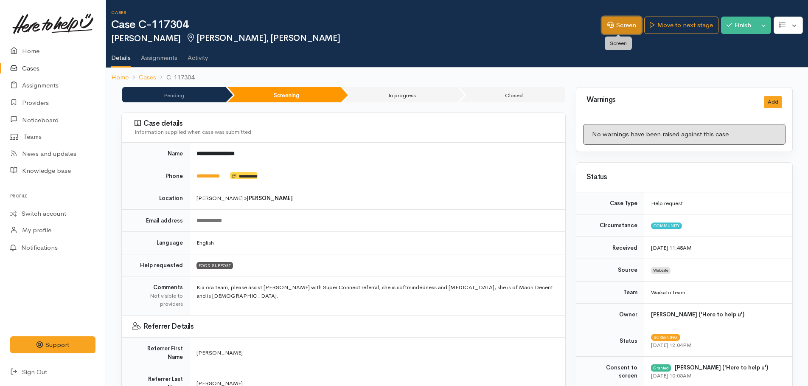
click at [615, 20] on link "Screen" at bounding box center [622, 25] width 40 height 17
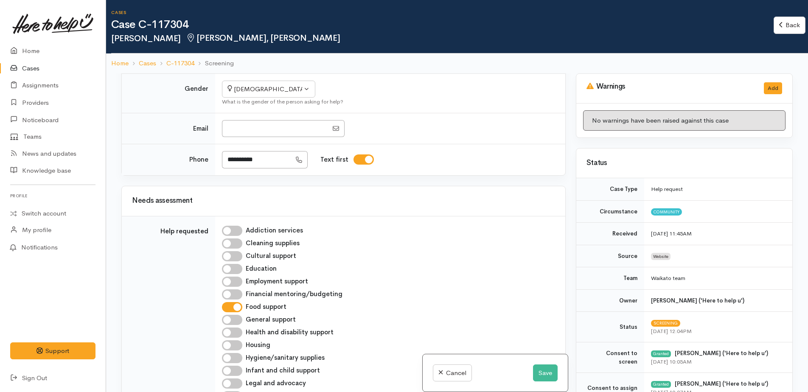
scroll to position [382, 0]
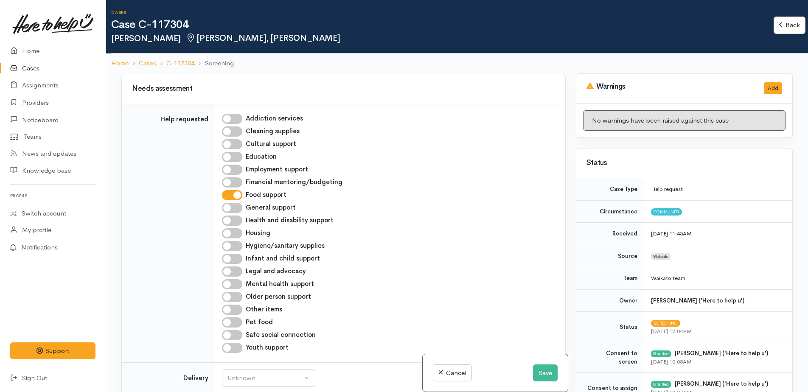
click at [227, 292] on input "Older person support" at bounding box center [232, 297] width 20 height 10
checkbox input "true"
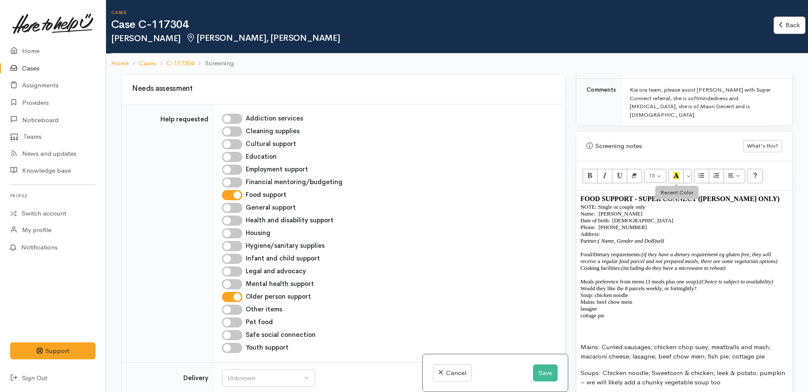
scroll to position [467, 0]
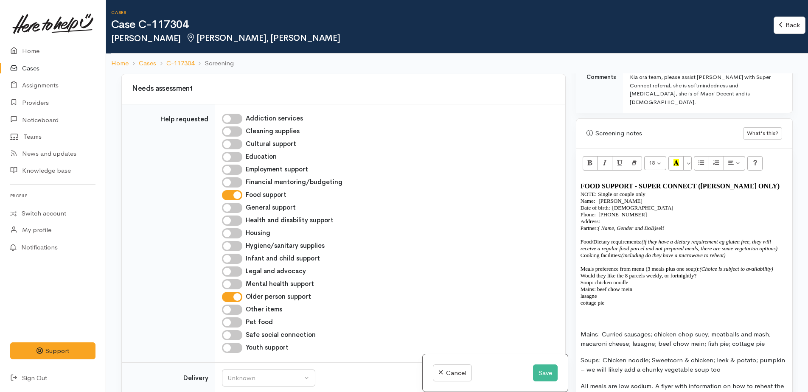
click at [616, 218] on p "Address:" at bounding box center [683, 221] width 207 height 7
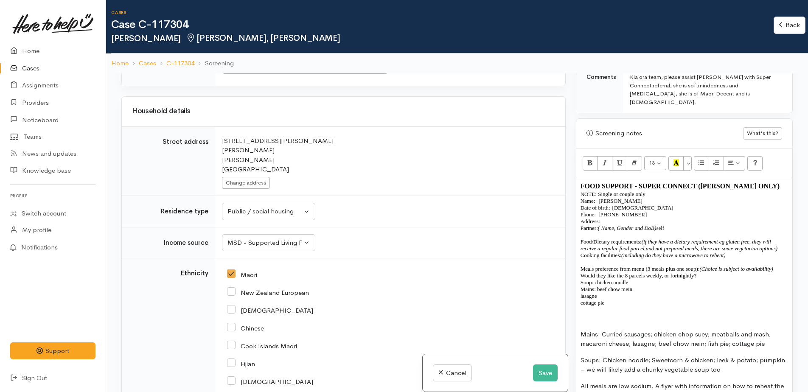
scroll to position [976, 0]
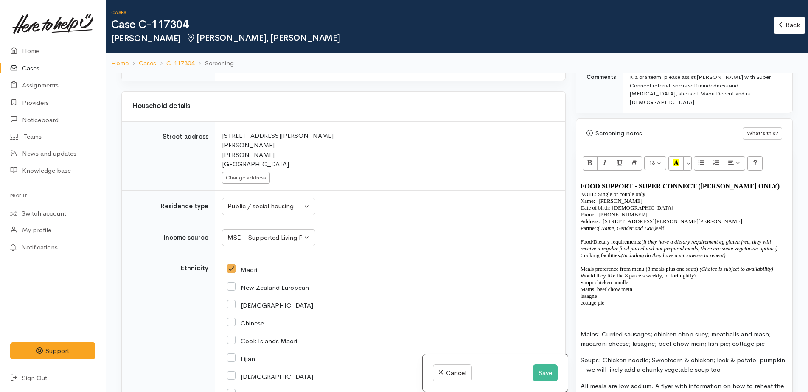
click at [662, 225] on p "Partner: ( Name, Gender and DoB)   self" at bounding box center [683, 228] width 207 height 7
drag, startPoint x: 580, startPoint y: 184, endPoint x: 652, endPoint y: 185, distance: 72.6
click at [652, 185] on div "FOOD SUPPORT  - SUPER CONNECT (HAMILTON ONLY) NOTE: Single or couple only Name:…" at bounding box center [684, 362] width 216 height 369
click at [670, 218] on p "Address:   19D Jones Cres, Melville." at bounding box center [683, 221] width 207 height 7
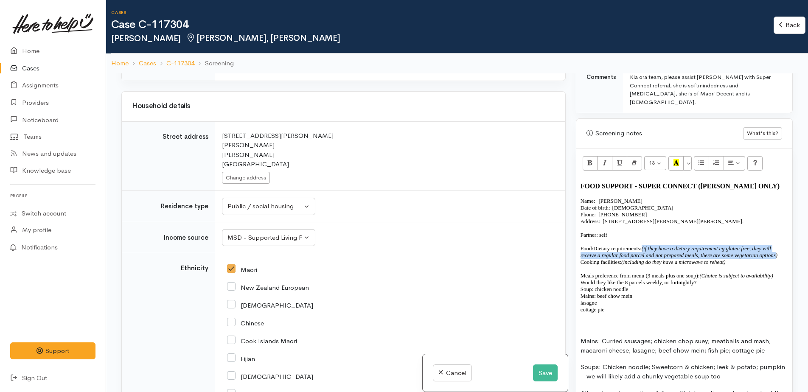
drag, startPoint x: 643, startPoint y: 240, endPoint x: 775, endPoint y: 245, distance: 132.5
click at [775, 245] on icon "(if they have a dietary requirement eg gluten free, they will receive a regular…" at bounding box center [678, 251] width 197 height 13
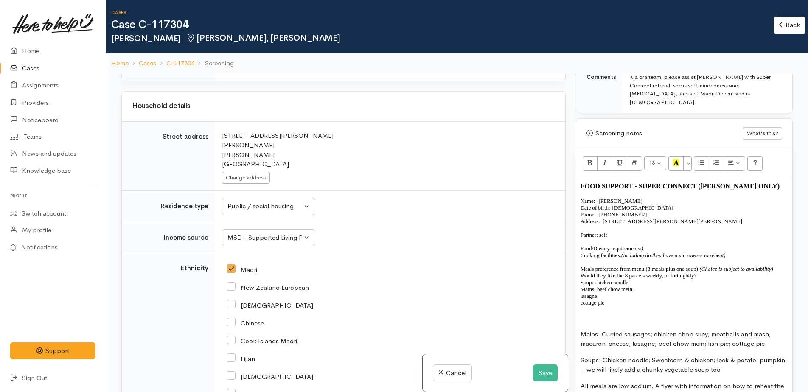
click at [651, 238] on p "Food/Dietary requirements: )  Cooking facilities: (including do they have a mic…" at bounding box center [683, 248] width 207 height 20
click at [744, 249] on p "Food/Dietary requirements: Cooking facilities: (including do they have a microw…" at bounding box center [683, 248] width 207 height 20
click at [780, 266] on p "Meals preference from menu (3 meals plus one soup): (Choice is subject to avail…" at bounding box center [683, 269] width 207 height 7
drag, startPoint x: 580, startPoint y: 268, endPoint x: 700, endPoint y: 265, distance: 120.5
click at [700, 265] on div "FOOD SUPPORT  - SUPER CONNECT (HAMILTON ONLY) Name:   Caroline Schindler Date o…" at bounding box center [684, 362] width 216 height 369
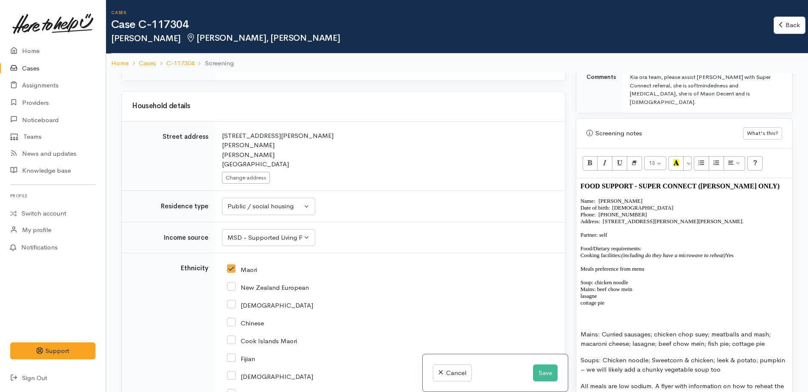
click at [583, 313] on p at bounding box center [683, 318] width 207 height 10
click at [651, 266] on p "Meals preference from menu" at bounding box center [683, 269] width 207 height 7
click at [698, 313] on p "Would they like the 8 parcels weekly, or fortnightly?" at bounding box center [683, 318] width 207 height 10
click at [625, 315] on span "Would they like the 8 parcels weekly" at bounding box center [620, 318] width 81 height 6
click at [721, 313] on p "Would like to access food parcels weekly for 8 parcels weekly" at bounding box center [683, 318] width 207 height 10
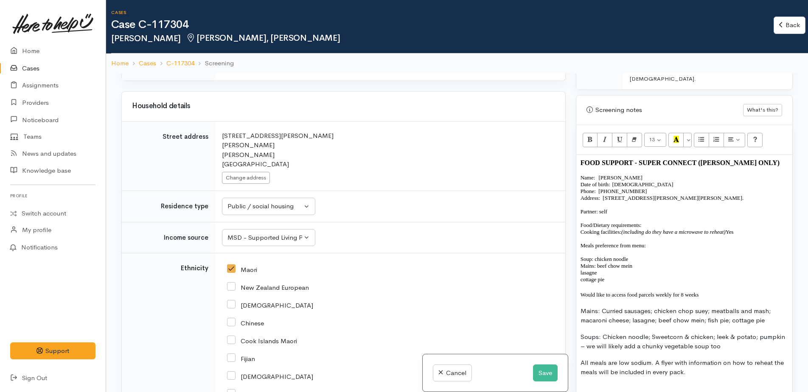
scroll to position [509, 0]
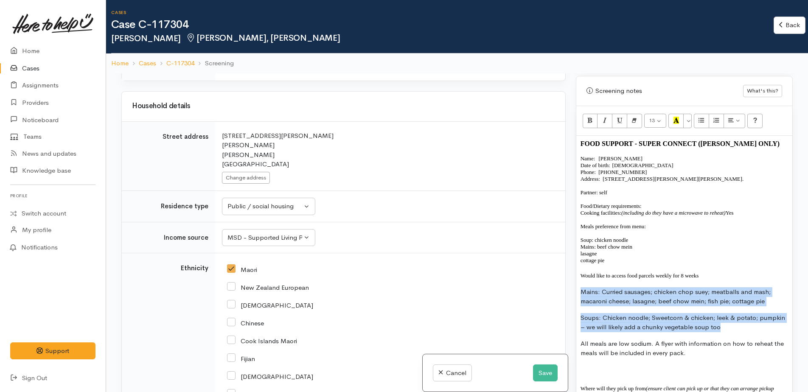
drag, startPoint x: 581, startPoint y: 281, endPoint x: 750, endPoint y: 322, distance: 174.2
click at [750, 322] on div "FOOD SUPPORT  - SUPER CONNECT (HAMILTON ONLY) Name:   Caroline Schindler Date o…" at bounding box center [684, 320] width 216 height 369
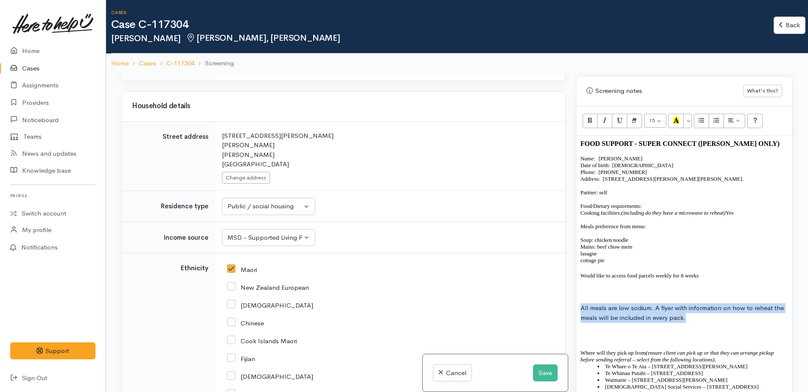
drag, startPoint x: 580, startPoint y: 297, endPoint x: 701, endPoint y: 314, distance: 122.5
click at [701, 314] on p "All meals are low sodium. A flyer with information on how to reheat the meals w…" at bounding box center [683, 312] width 207 height 19
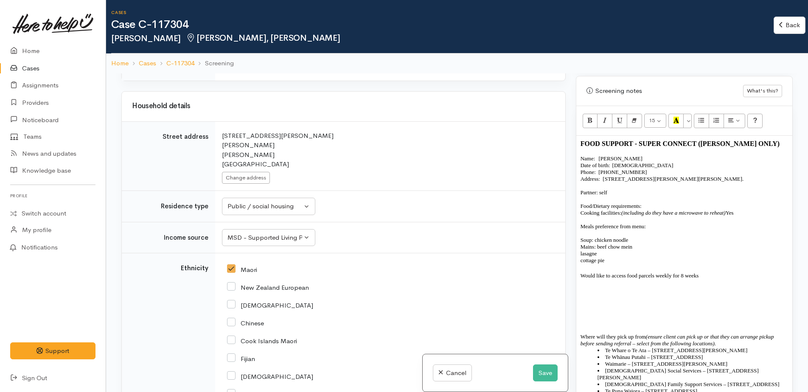
click at [586, 287] on p at bounding box center [683, 292] width 207 height 10
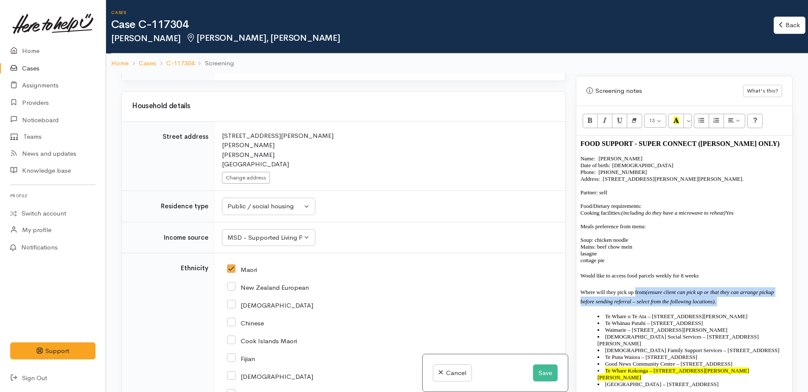
drag, startPoint x: 634, startPoint y: 283, endPoint x: 734, endPoint y: 291, distance: 100.5
click at [734, 291] on p "Where will they pick up from (ensure client can pick up or that they can arrang…" at bounding box center [683, 296] width 207 height 19
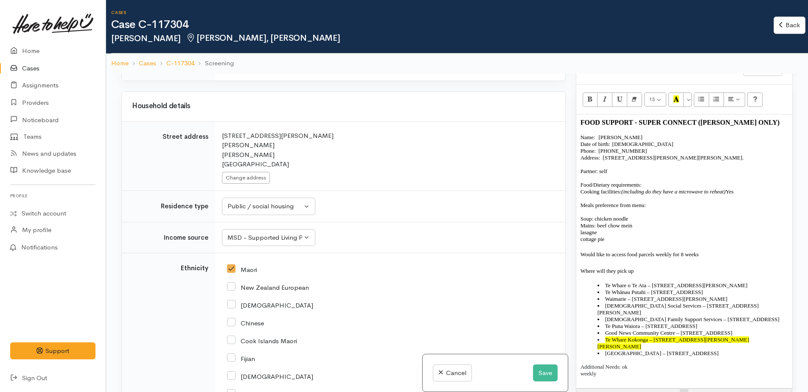
scroll to position [552, 0]
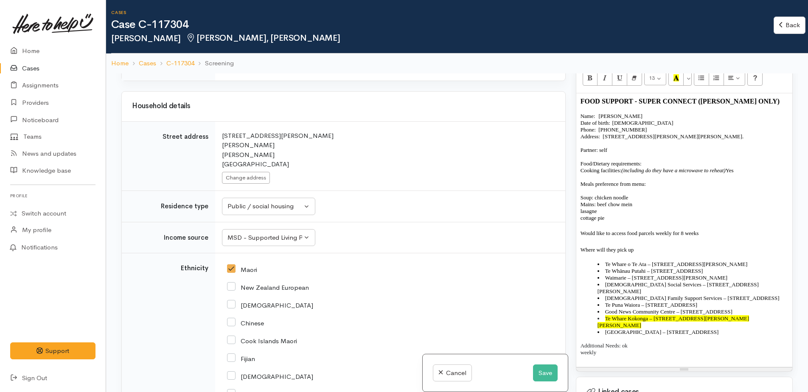
click at [582, 342] on p "Additional Needs: ok" at bounding box center [683, 345] width 207 height 7
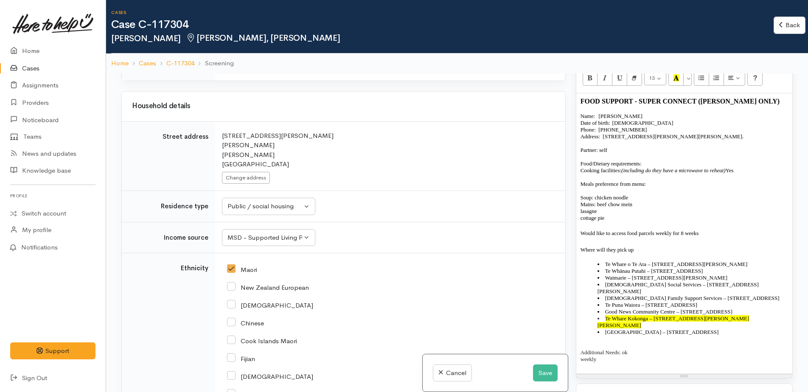
click at [648, 349] on p "Additional Needs: ok" at bounding box center [683, 352] width 207 height 7
click at [613, 342] on p at bounding box center [683, 345] width 207 height 7
click at [604, 349] on p "weekly" at bounding box center [683, 352] width 207 height 7
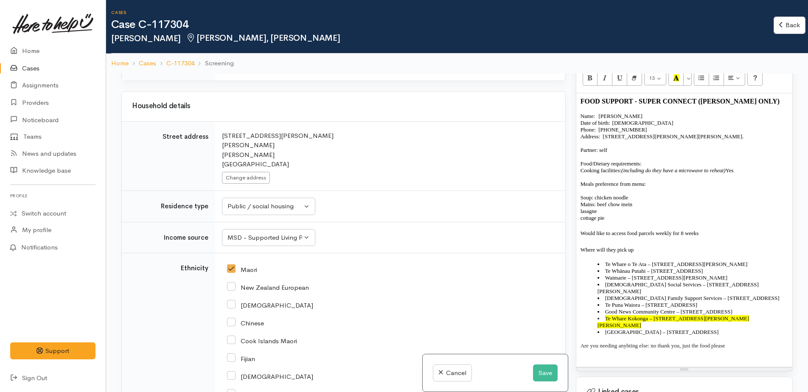
drag, startPoint x: 625, startPoint y: 329, endPoint x: 619, endPoint y: 329, distance: 6.8
click at [607, 349] on p at bounding box center [683, 352] width 207 height 7
click at [730, 342] on p "Are you needing anything else: no thank you, just the food please" at bounding box center [683, 345] width 207 height 7
click at [594, 356] on p "----" at bounding box center [683, 359] width 207 height 7
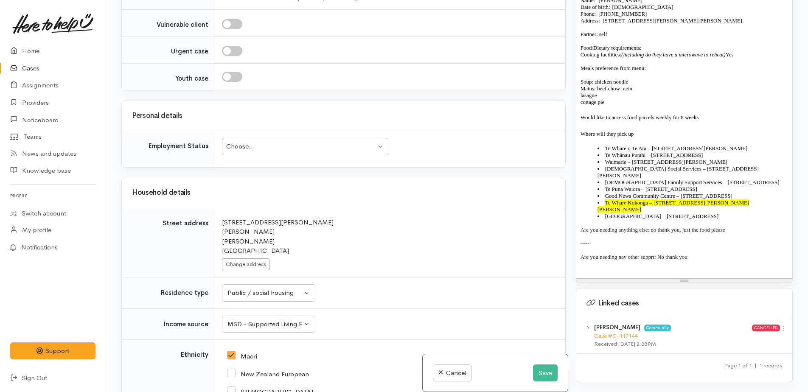
scroll to position [761, 0]
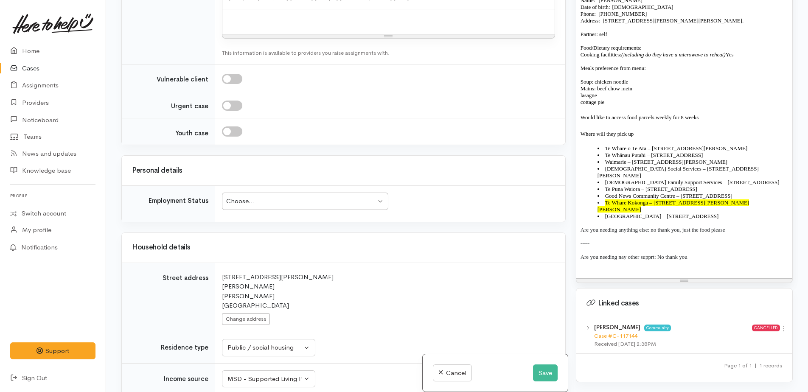
click at [259, 196] on div "Choose..." at bounding box center [301, 201] width 150 height 10
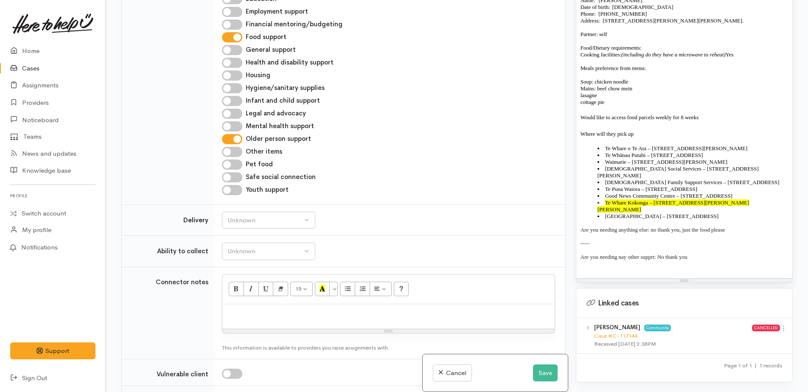
scroll to position [464, 0]
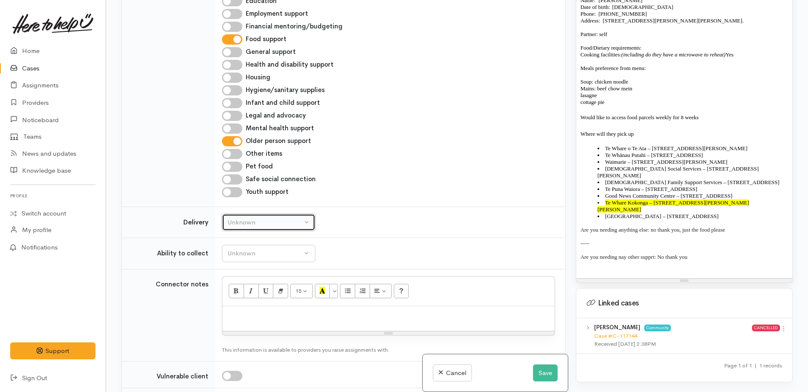
click at [264, 219] on button "Unknown" at bounding box center [268, 222] width 93 height 17
click at [238, 297] on span "No" at bounding box center [236, 302] width 9 height 10
select select "1"
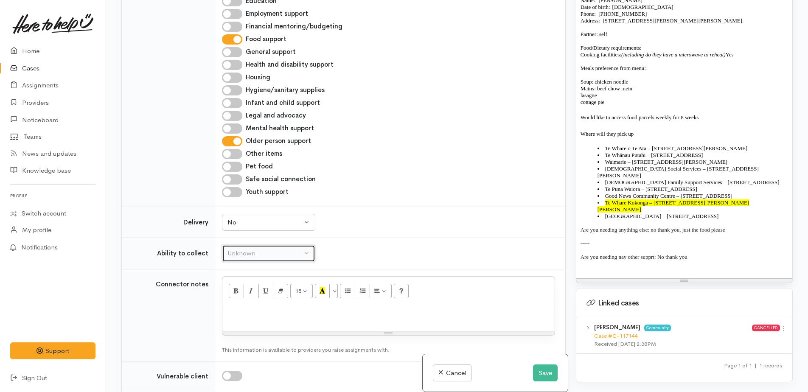
click at [244, 249] on div "Unknown" at bounding box center [264, 254] width 75 height 10
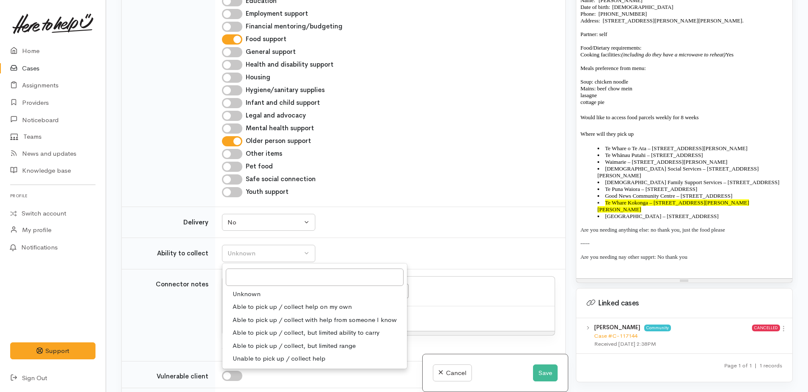
click at [255, 302] on span "Able to pick up / collect help on my own" at bounding box center [291, 307] width 119 height 10
select select "2"
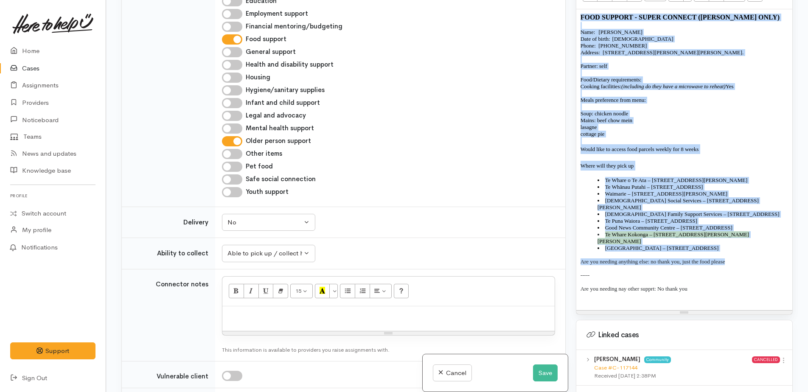
scroll to position [529, 0]
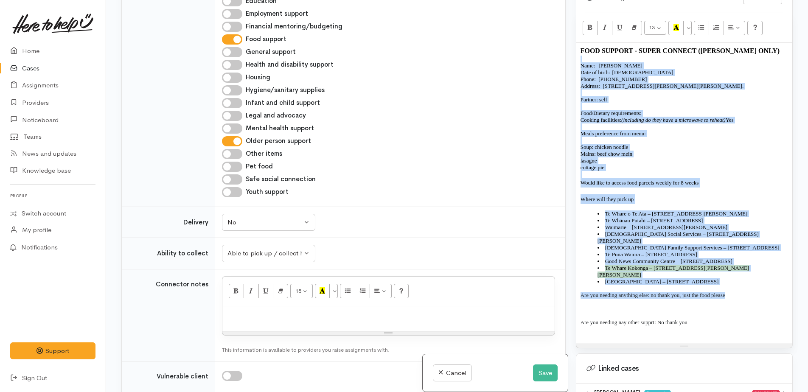
drag, startPoint x: 729, startPoint y: 206, endPoint x: 578, endPoint y: 50, distance: 217.2
click at [578, 50] on div "FOOD SUPPORT  - SUPER CONNECT (HAMILTON ONLY) Name:   Caroline Schindler Date o…" at bounding box center [684, 193] width 216 height 301
copy div "Name:   Caroline Schindler Date of birth:  7/2/1964 Phone:   0212066231 Address…"
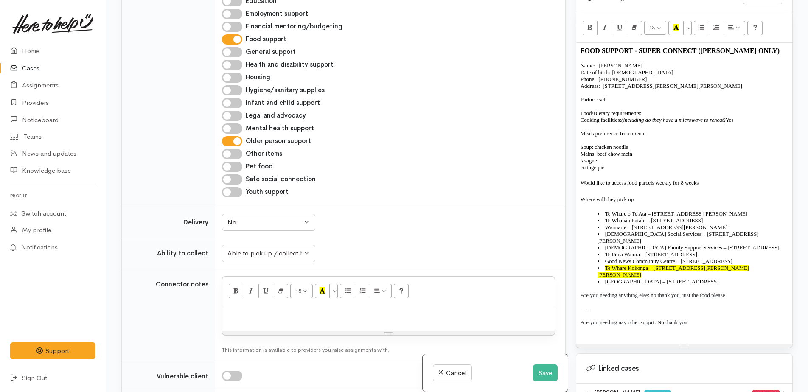
paste div
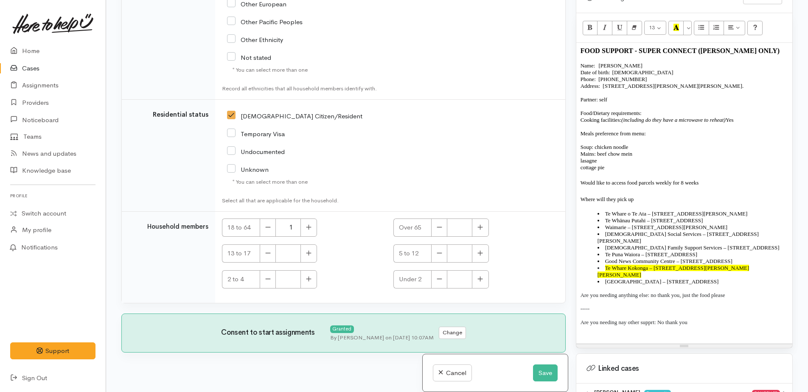
scroll to position [1663, 0]
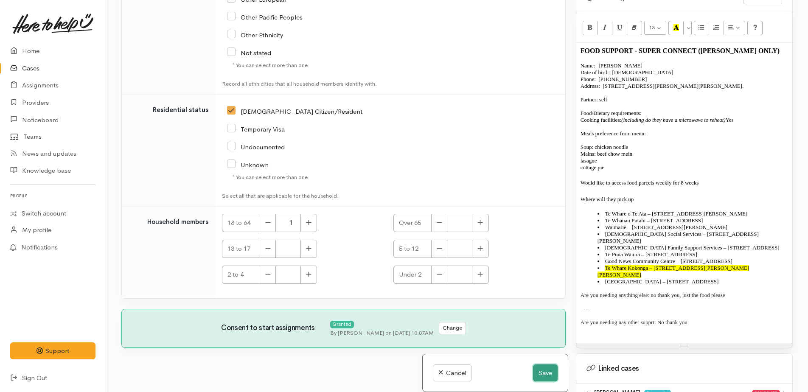
click at [544, 367] on button "Save" at bounding box center [545, 372] width 25 height 17
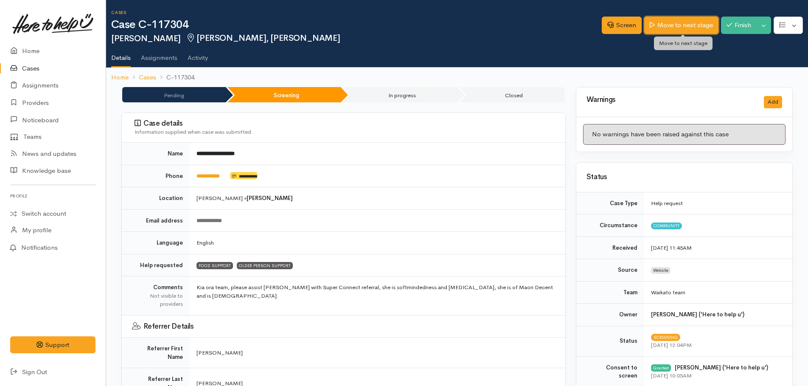
click at [683, 24] on link "Move to next stage" at bounding box center [681, 25] width 74 height 17
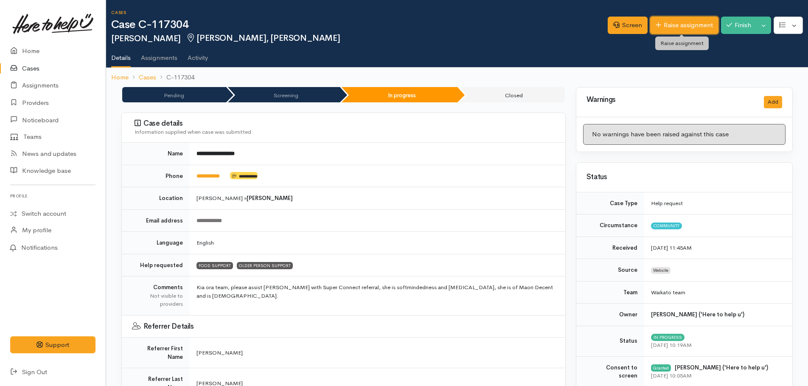
click at [678, 26] on link "Raise assignment" at bounding box center [684, 25] width 68 height 17
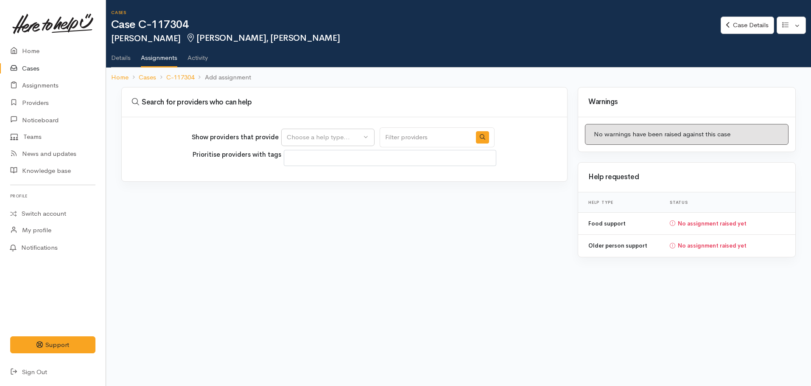
select select
click at [324, 134] on div "Choose a help type..." at bounding box center [324, 137] width 75 height 10
drag, startPoint x: 299, startPoint y: 178, endPoint x: 290, endPoint y: 184, distance: 10.9
click at [299, 177] on span "Food support" at bounding box center [311, 178] width 39 height 10
select select "3"
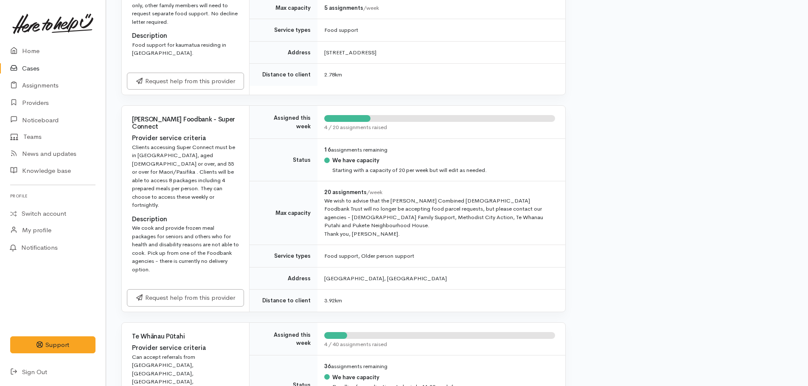
scroll to position [1018, 0]
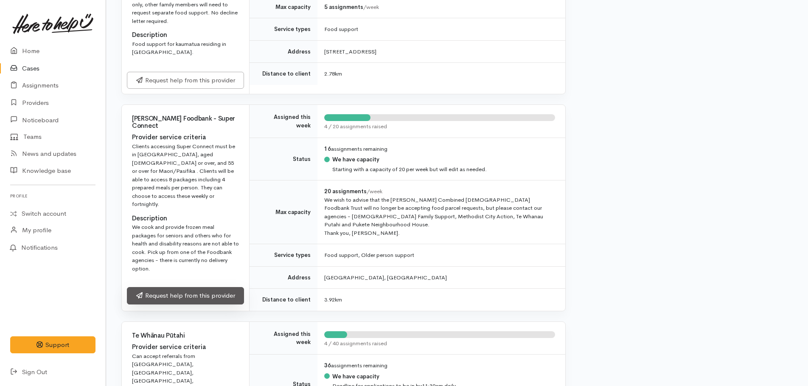
click at [186, 287] on link "Request help from this provider" at bounding box center [185, 295] width 117 height 17
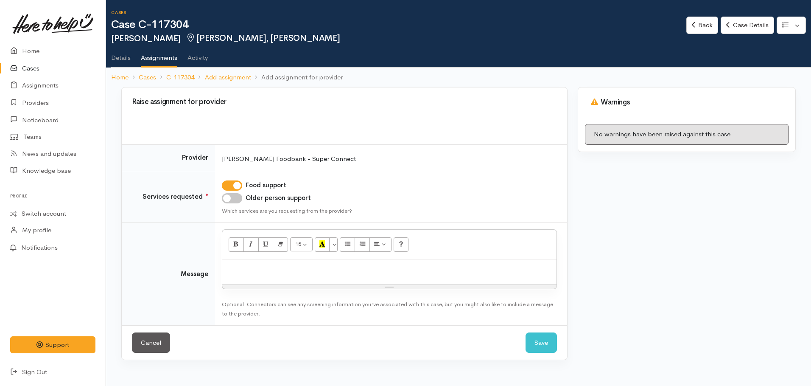
click at [230, 200] on input "Older person support" at bounding box center [232, 198] width 20 height 10
checkbox input "true"
click at [262, 266] on p at bounding box center [390, 268] width 326 height 10
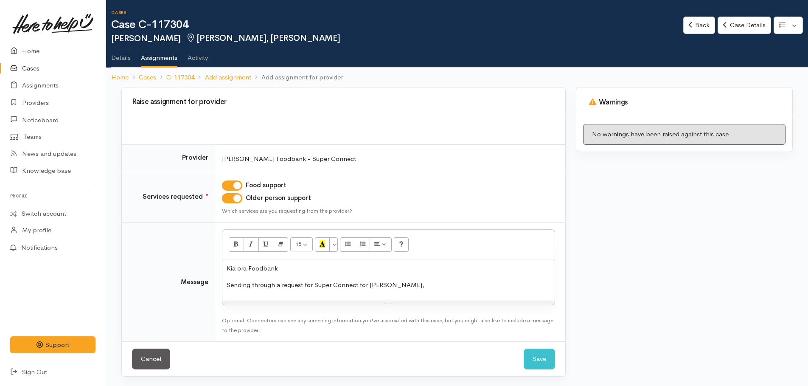
click at [403, 288] on p "Sending through a request for Super Connect for [PERSON_NAME]," at bounding box center [389, 285] width 324 height 10
click at [249, 266] on p "Kia ora Foodbank" at bounding box center [389, 268] width 324 height 10
drag, startPoint x: 356, startPoint y: 283, endPoint x: 368, endPoint y: 277, distance: 13.7
click at [359, 280] on p "Sending through a request for Super Connect for [PERSON_NAME], referral made vi…" at bounding box center [389, 285] width 324 height 10
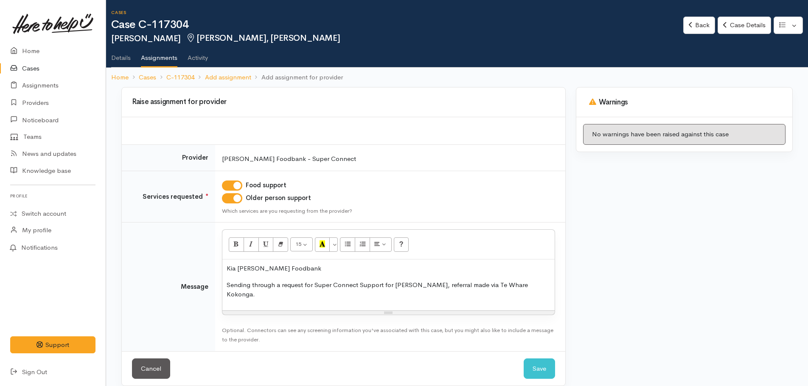
click at [534, 288] on p "Sending through a request for Super Connect Support for [PERSON_NAME], referral…" at bounding box center [389, 289] width 324 height 19
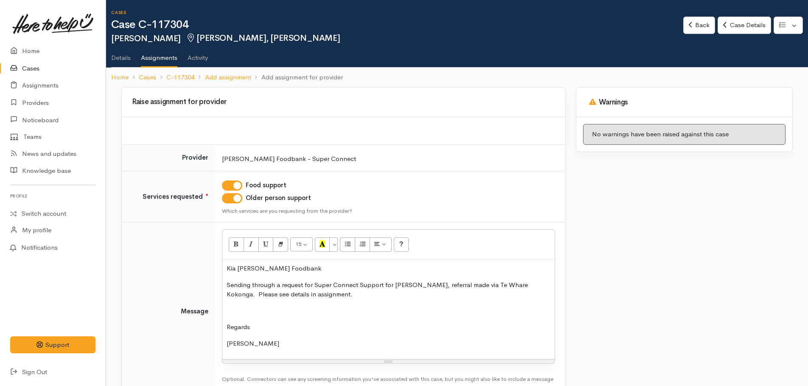
click at [244, 310] on p at bounding box center [389, 311] width 324 height 10
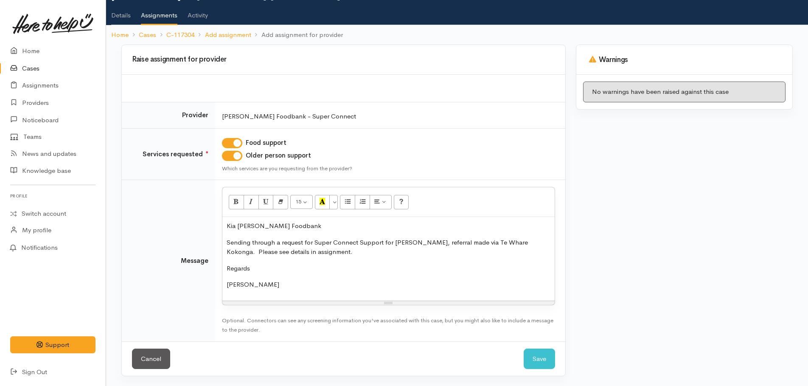
scroll to position [43, 0]
click at [527, 359] on button "Save" at bounding box center [539, 358] width 31 height 21
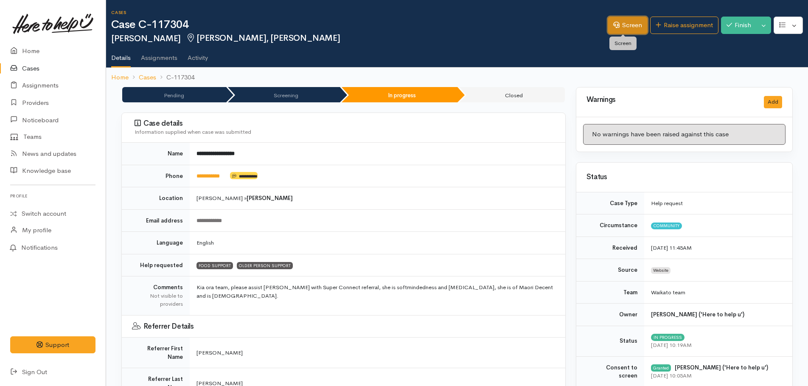
click at [624, 26] on link "Screen" at bounding box center [628, 25] width 40 height 17
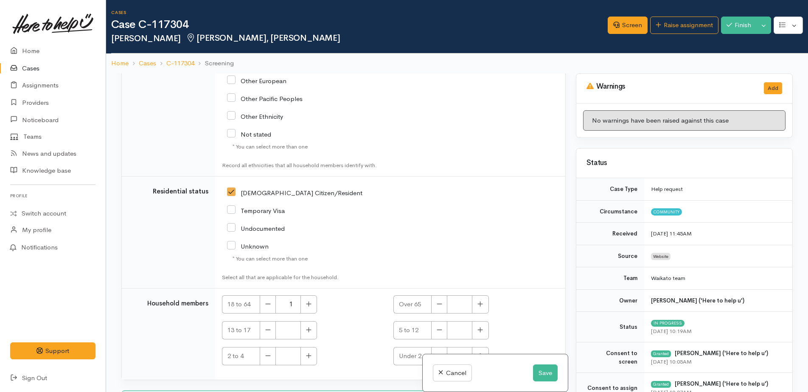
scroll to position [1663, 0]
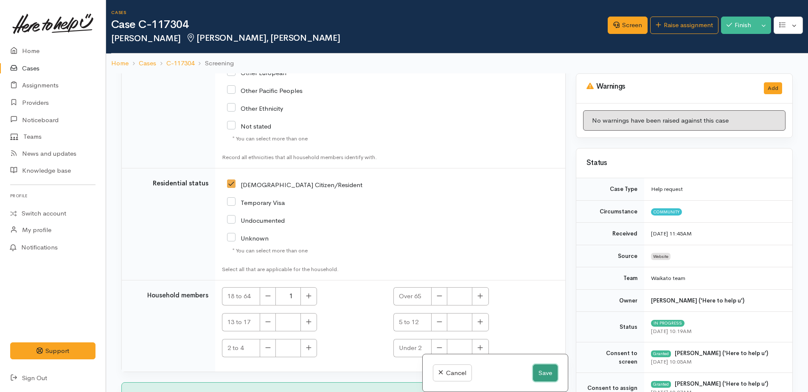
click at [546, 370] on button "Save" at bounding box center [545, 372] width 25 height 17
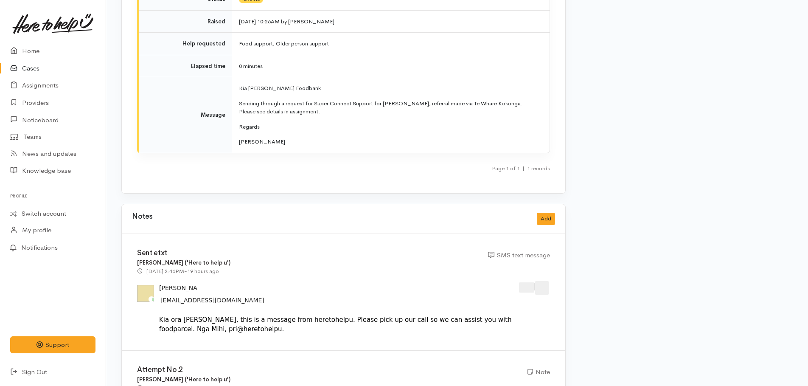
scroll to position [1273, 0]
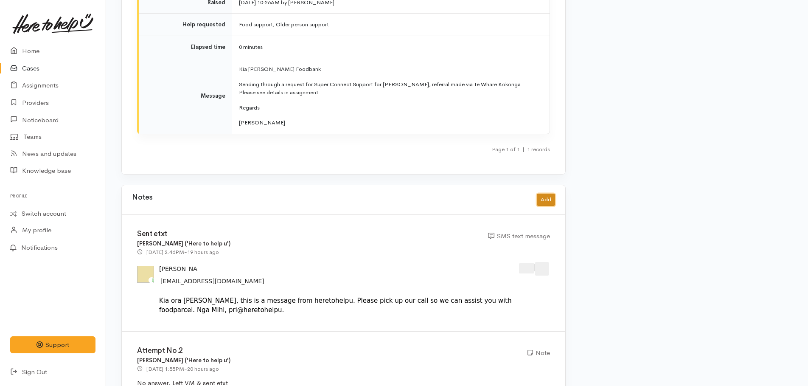
click at [539, 193] on button "Add" at bounding box center [546, 199] width 18 height 12
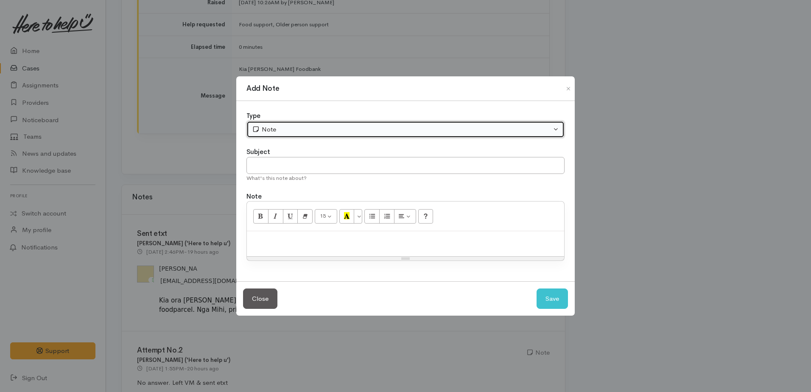
click at [300, 130] on div "Note" at bounding box center [402, 130] width 300 height 10
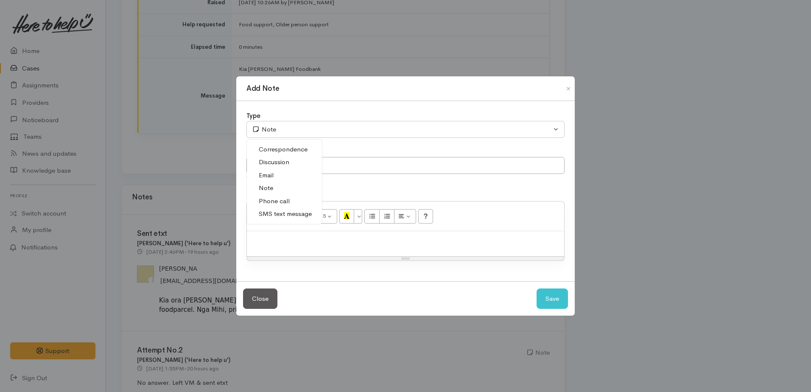
click at [280, 201] on span "Phone call" at bounding box center [274, 201] width 31 height 10
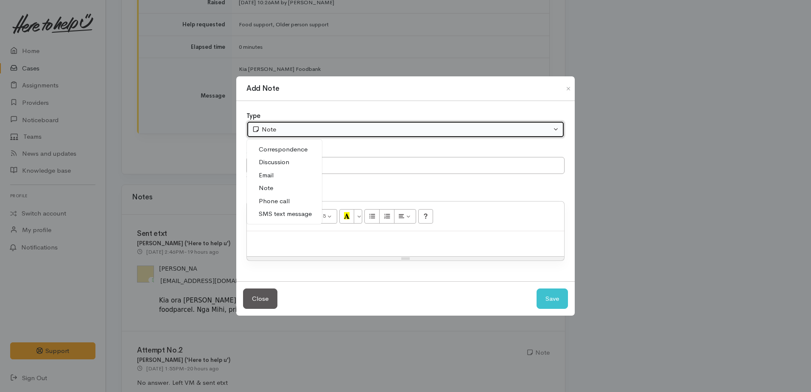
select select "3"
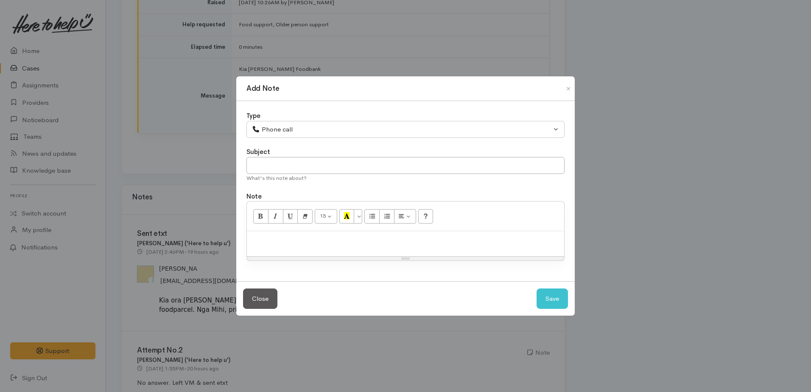
click at [286, 236] on p at bounding box center [405, 240] width 309 height 10
click at [359, 240] on p "Case reassigned to me, called Carolie and completed screening and have assigned…" at bounding box center [405, 240] width 309 height 10
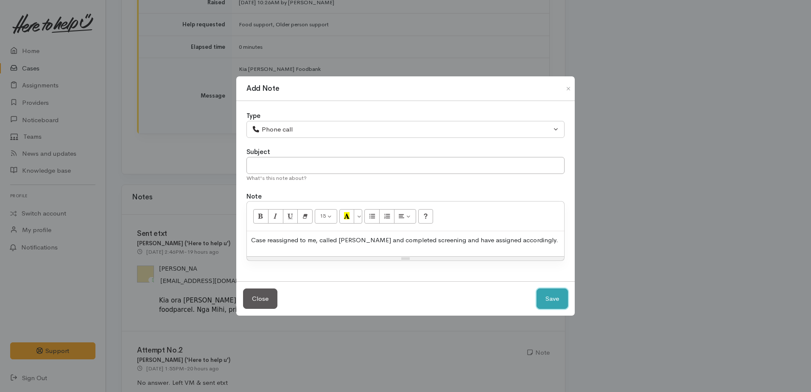
click at [553, 298] on button "Save" at bounding box center [552, 298] width 31 height 21
select select "1"
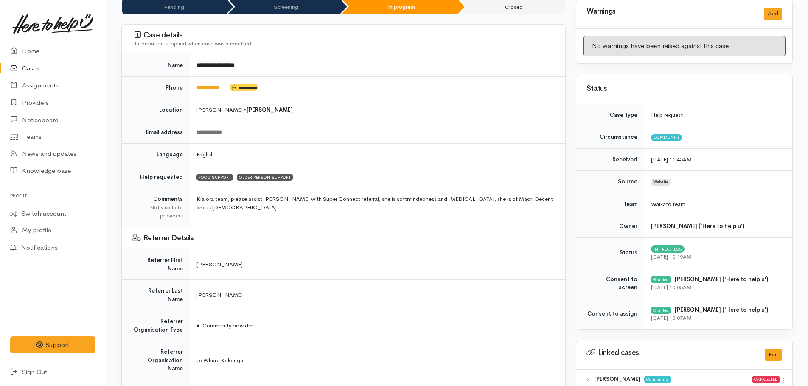
scroll to position [0, 0]
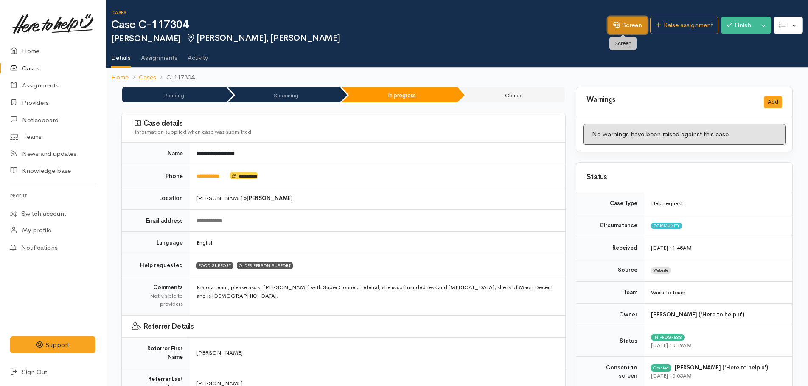
click at [625, 21] on link "Screen" at bounding box center [628, 25] width 40 height 17
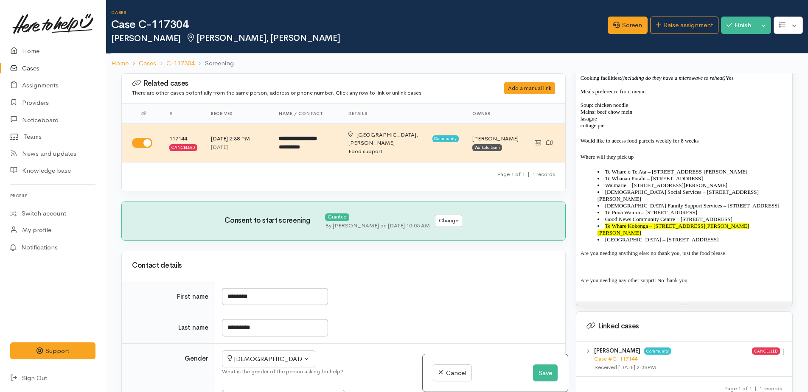
scroll to position [738, 0]
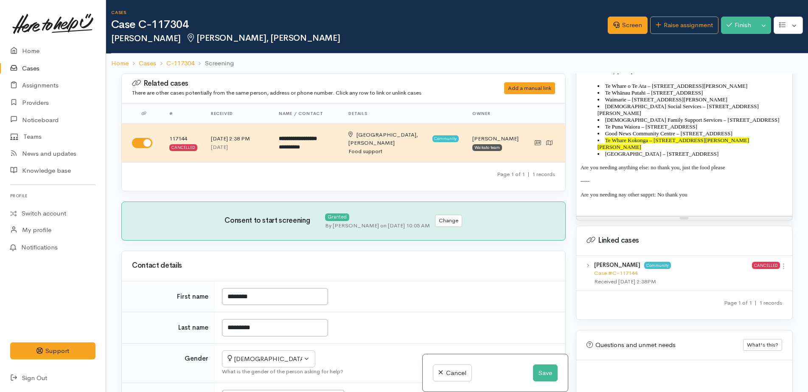
click at [589, 205] on p at bounding box center [683, 208] width 207 height 7
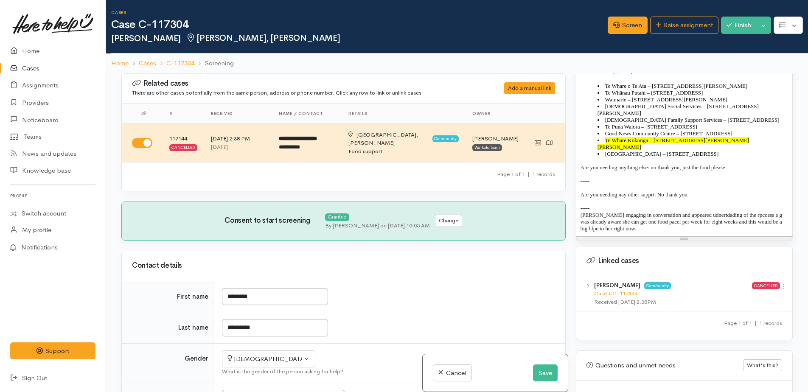
drag, startPoint x: 696, startPoint y: 190, endPoint x: 685, endPoint y: 181, distance: 13.9
click at [685, 198] on p at bounding box center [683, 201] width 207 height 7
click at [718, 212] on p "[PERSON_NAME] engaging in conversation and appeared udnertdading of the rpcoess…" at bounding box center [683, 222] width 207 height 20
click at [756, 212] on p "[PERSON_NAME] engaging in conversation and appeared understanding of the proces…" at bounding box center [683, 222] width 207 height 20
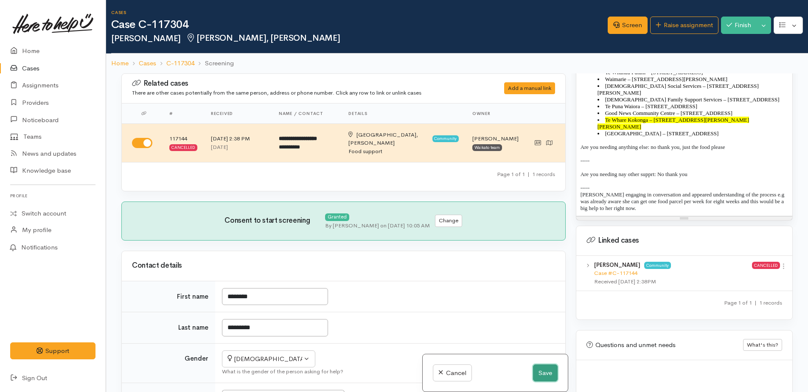
click at [549, 371] on button "Save" at bounding box center [545, 372] width 25 height 17
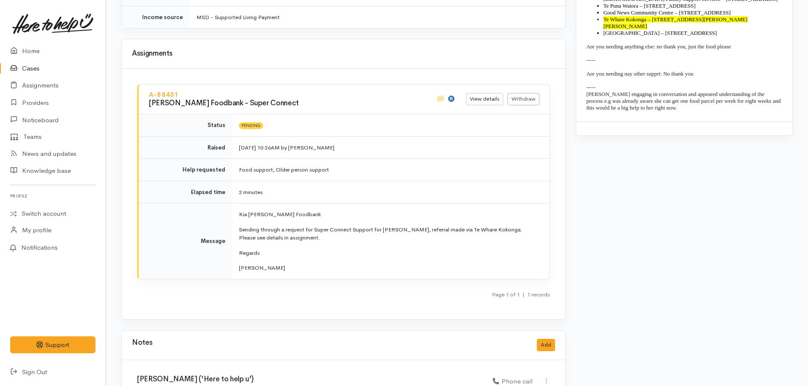
scroll to position [1230, 0]
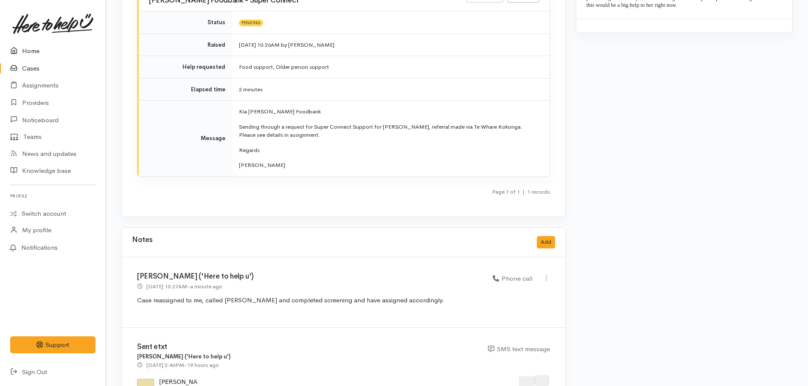
click at [31, 54] on link "Home" at bounding box center [53, 50] width 106 height 17
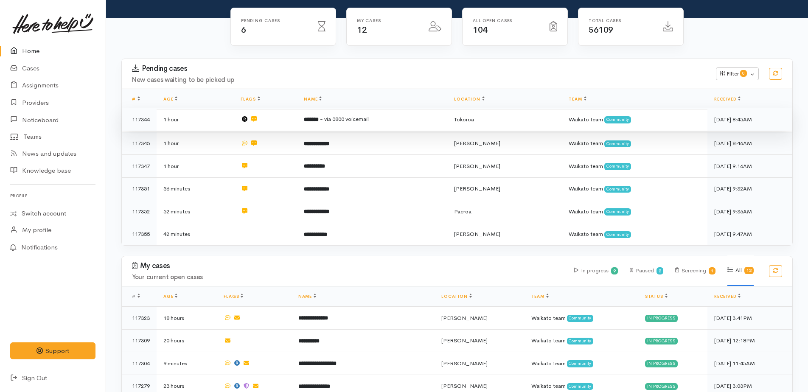
scroll to position [212, 0]
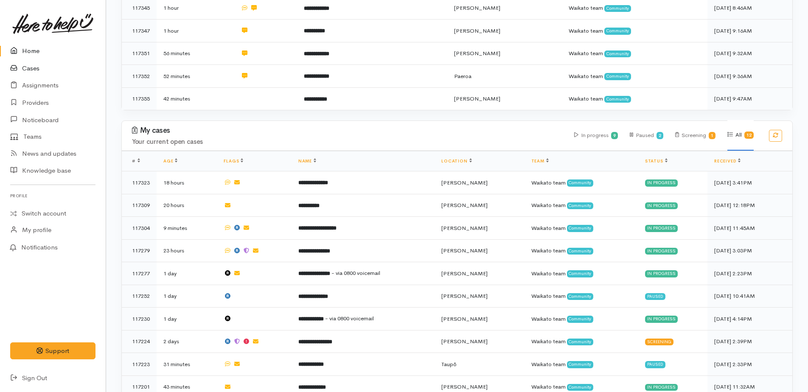
click at [30, 69] on link "Cases" at bounding box center [53, 68] width 106 height 17
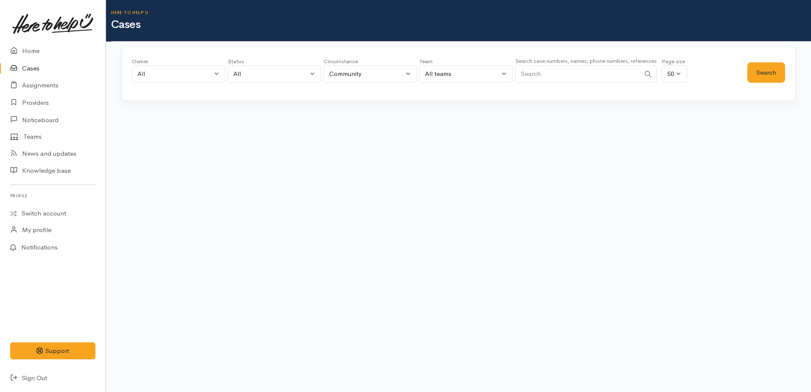
paste input "64225711736."
type input "64225711736"
click at [765, 76] on button "Search" at bounding box center [767, 72] width 38 height 21
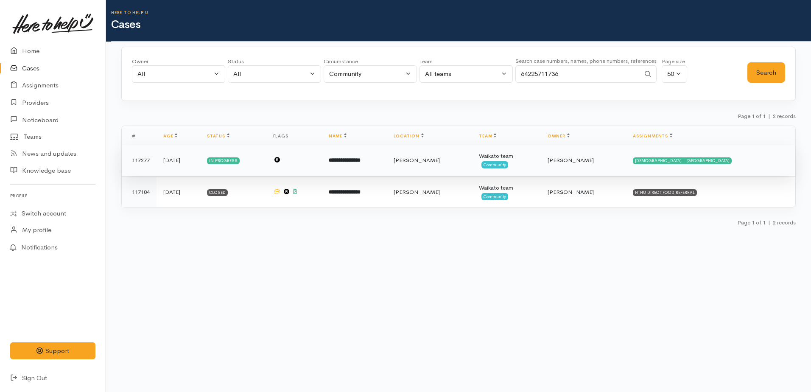
click at [361, 157] on b "**********" at bounding box center [345, 160] width 32 height 6
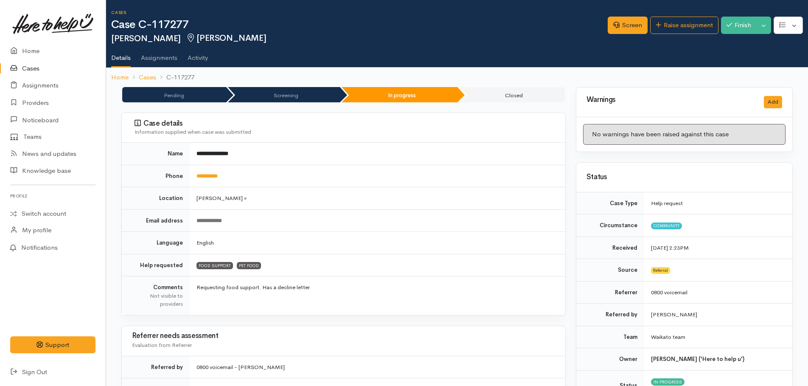
click at [31, 68] on link "Cases" at bounding box center [53, 68] width 106 height 17
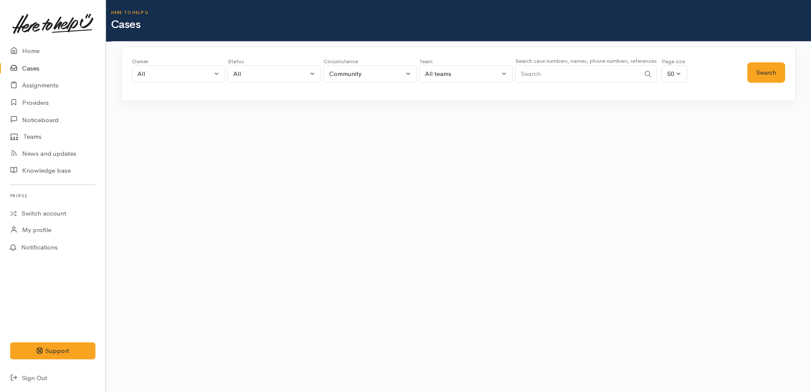
paste input "64226817284."
type input "64226817284"
click at [764, 76] on button "Search" at bounding box center [767, 72] width 38 height 21
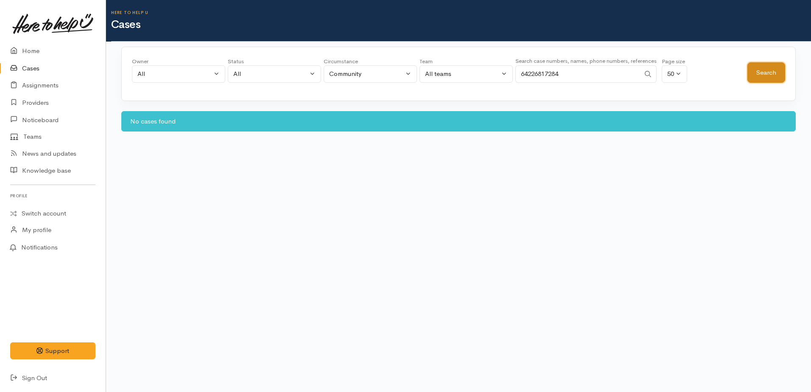
click at [777, 72] on button "Search" at bounding box center [767, 72] width 38 height 21
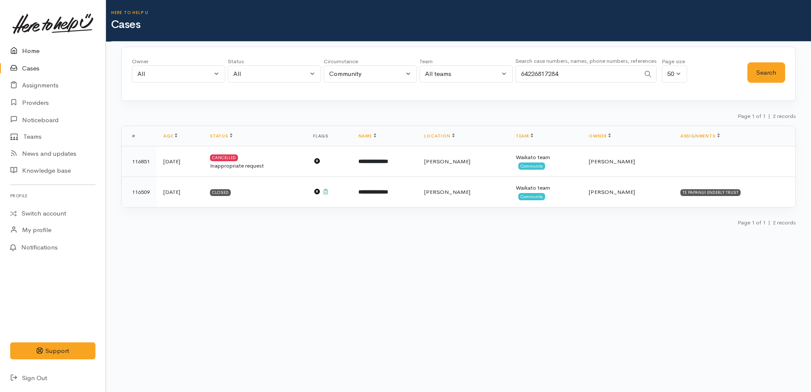
click at [28, 52] on link "Home" at bounding box center [53, 50] width 106 height 17
